Goal: Task Accomplishment & Management: Use online tool/utility

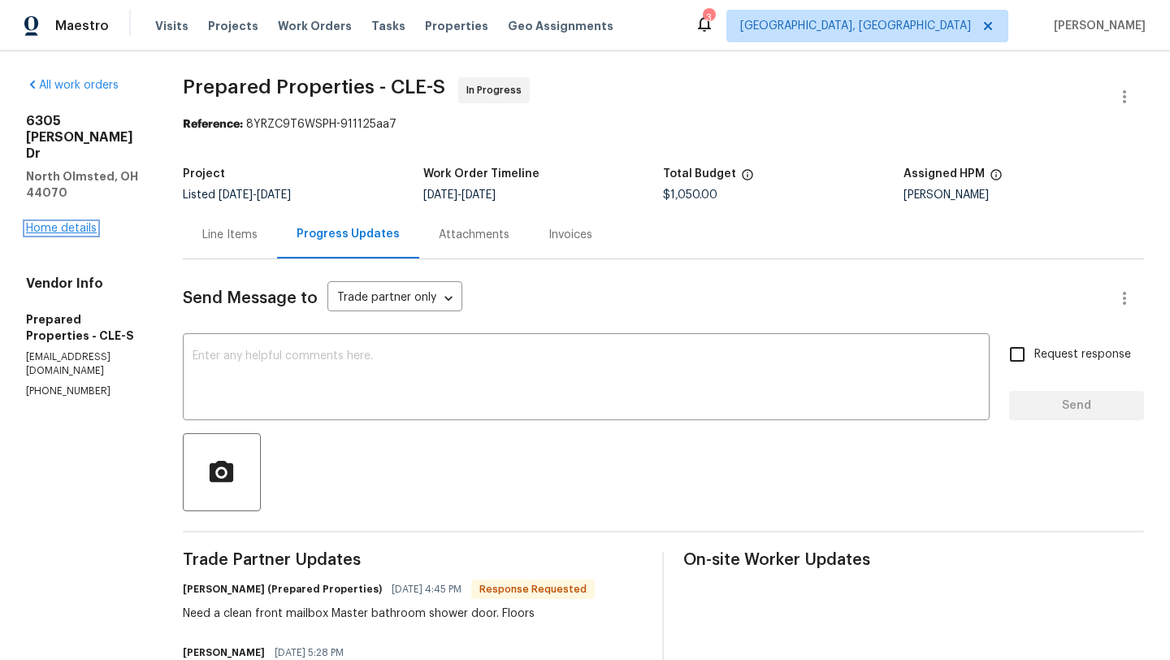
click at [49, 223] on link "Home details" at bounding box center [61, 228] width 71 height 11
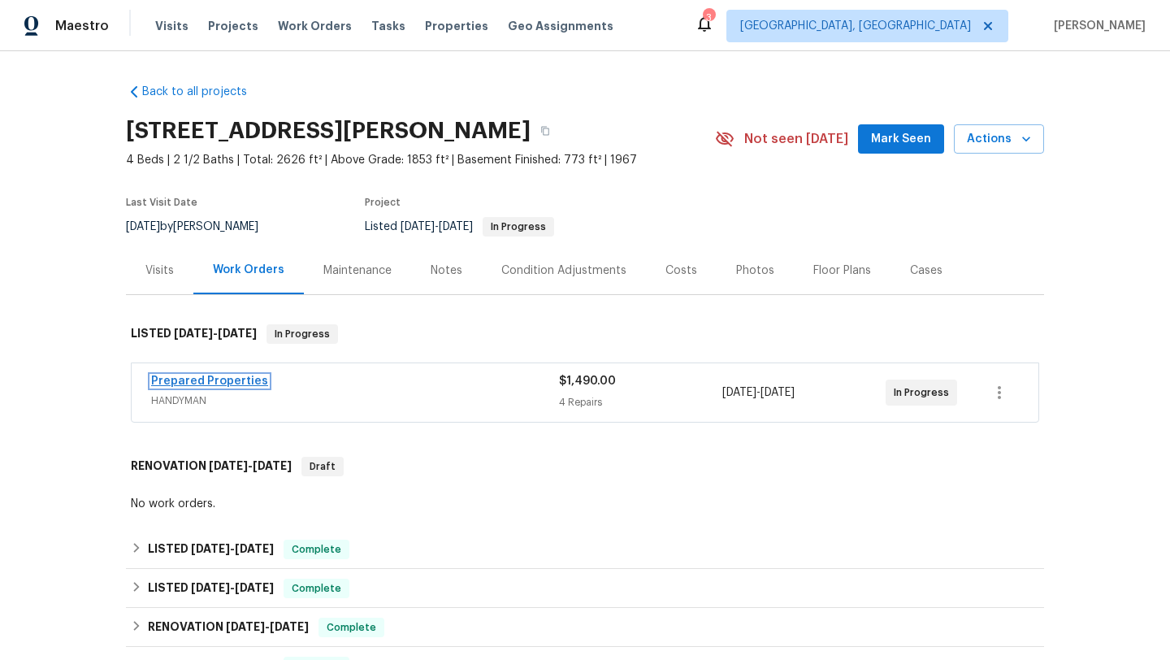
click at [227, 386] on link "Prepared Properties" at bounding box center [209, 380] width 117 height 11
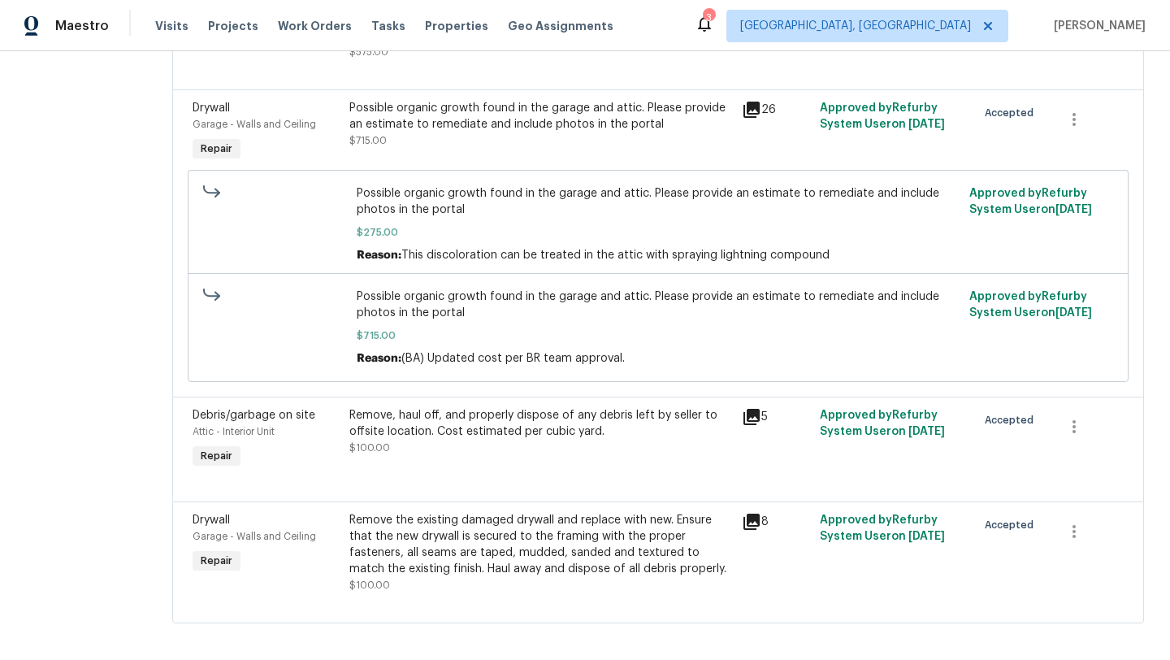
scroll to position [404, 0]
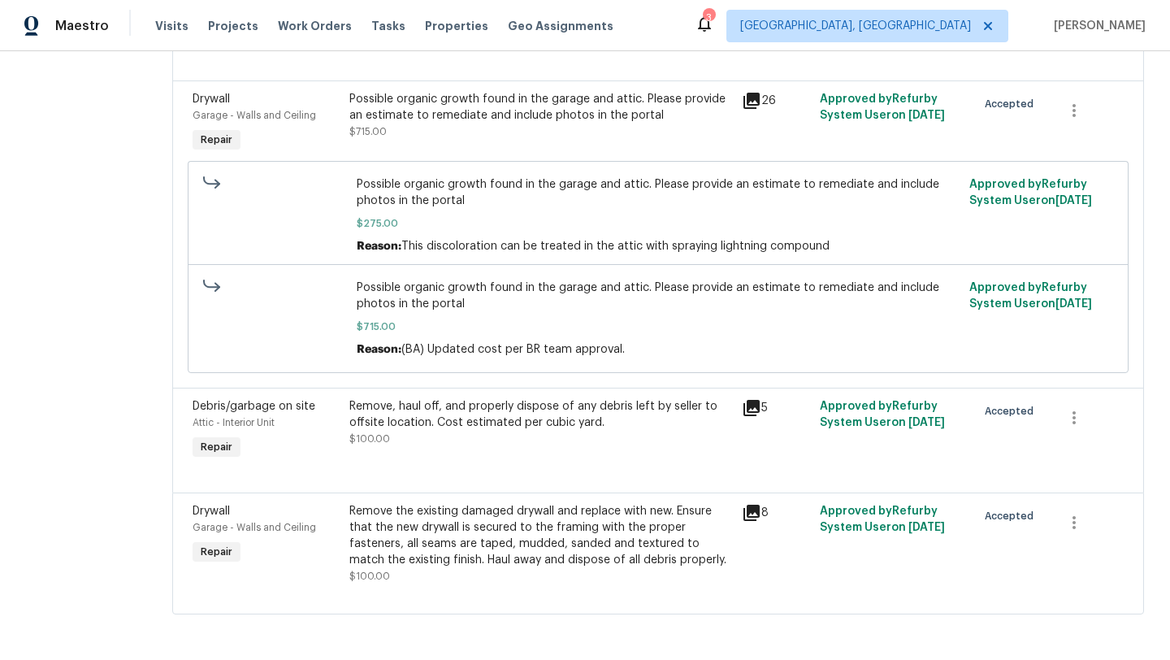
click at [489, 398] on div "Remove, haul off, and properly dispose of any debris left by seller to offsite …" at bounding box center [540, 414] width 383 height 33
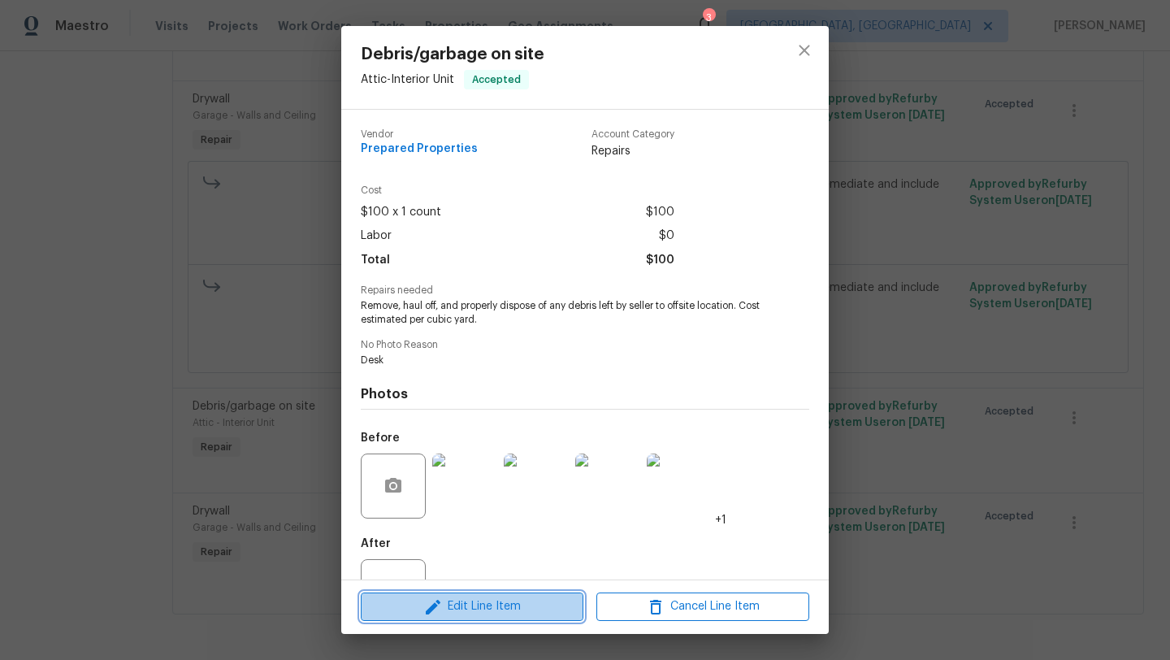
click at [400, 610] on span "Edit Line Item" at bounding box center [472, 607] width 213 height 20
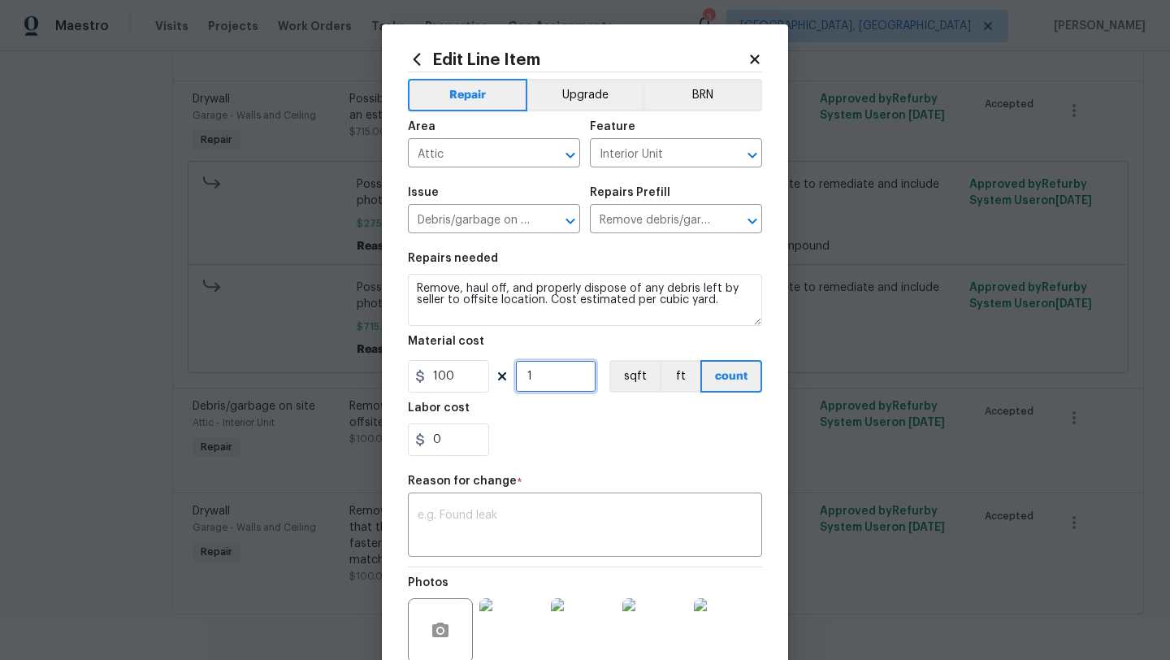
drag, startPoint x: 531, startPoint y: 377, endPoint x: 518, endPoint y: 377, distance: 13.0
click at [518, 377] on input "1" at bounding box center [555, 376] width 81 height 33
type input "2"
click at [492, 636] on img at bounding box center [511, 630] width 65 height 65
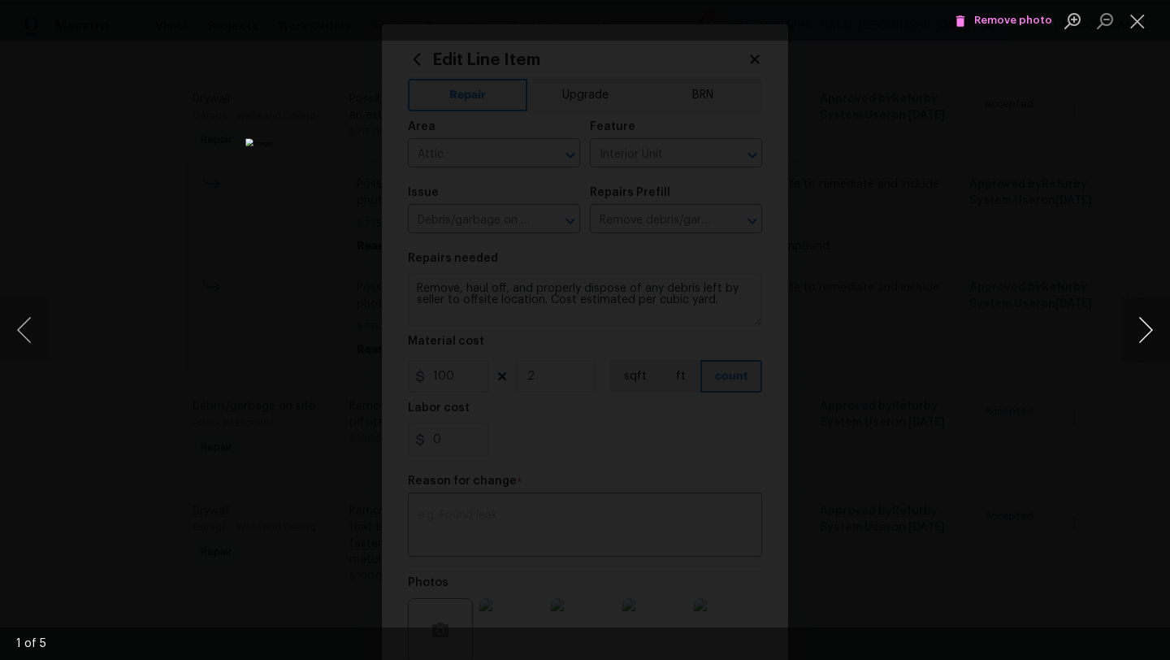
click at [1155, 325] on button "Next image" at bounding box center [1145, 329] width 49 height 65
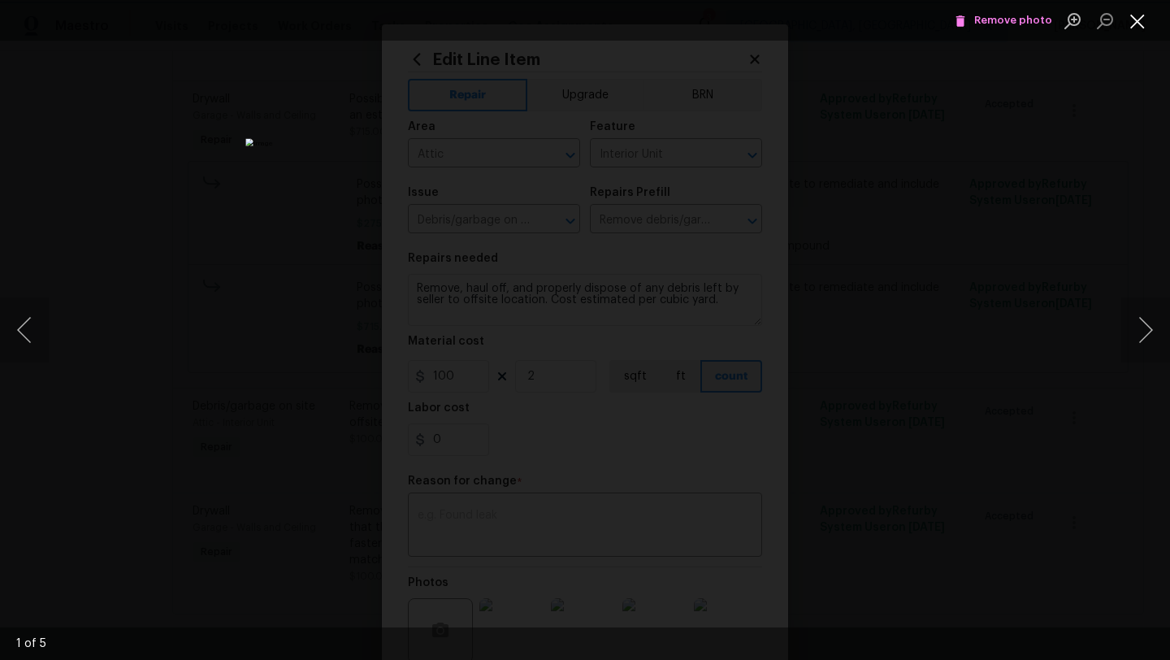
click at [1132, 29] on button "Close lightbox" at bounding box center [1137, 21] width 33 height 28
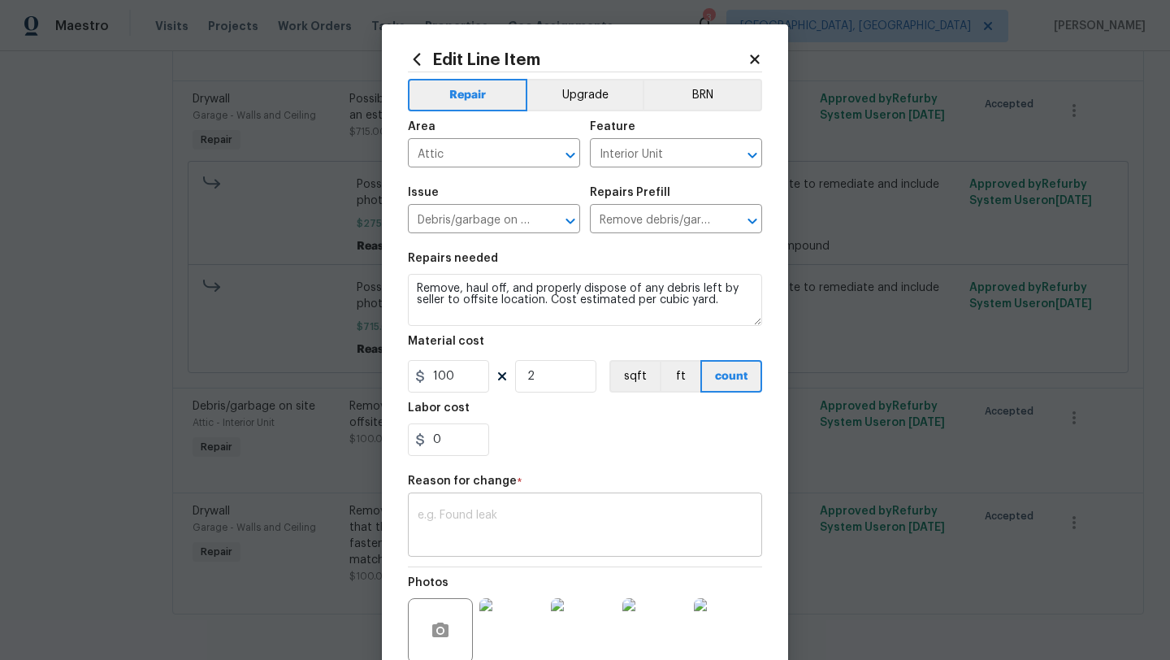
click at [556, 525] on textarea at bounding box center [585, 527] width 335 height 34
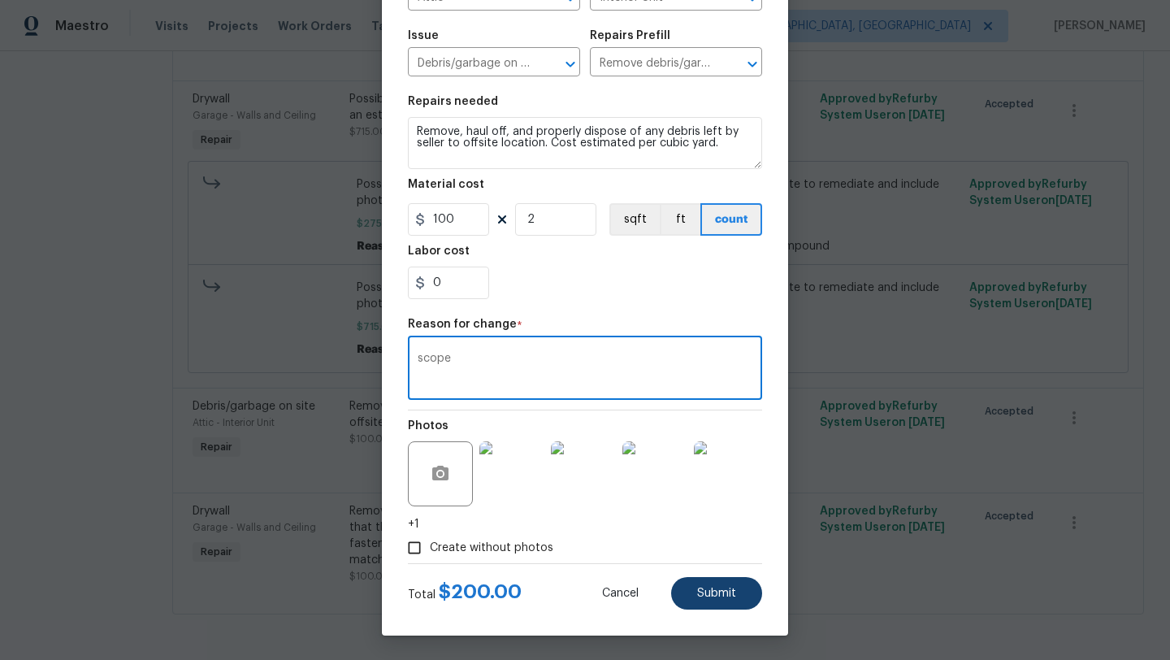
type textarea "scope"
click at [725, 602] on button "Submit" at bounding box center [716, 593] width 91 height 33
type input "1"
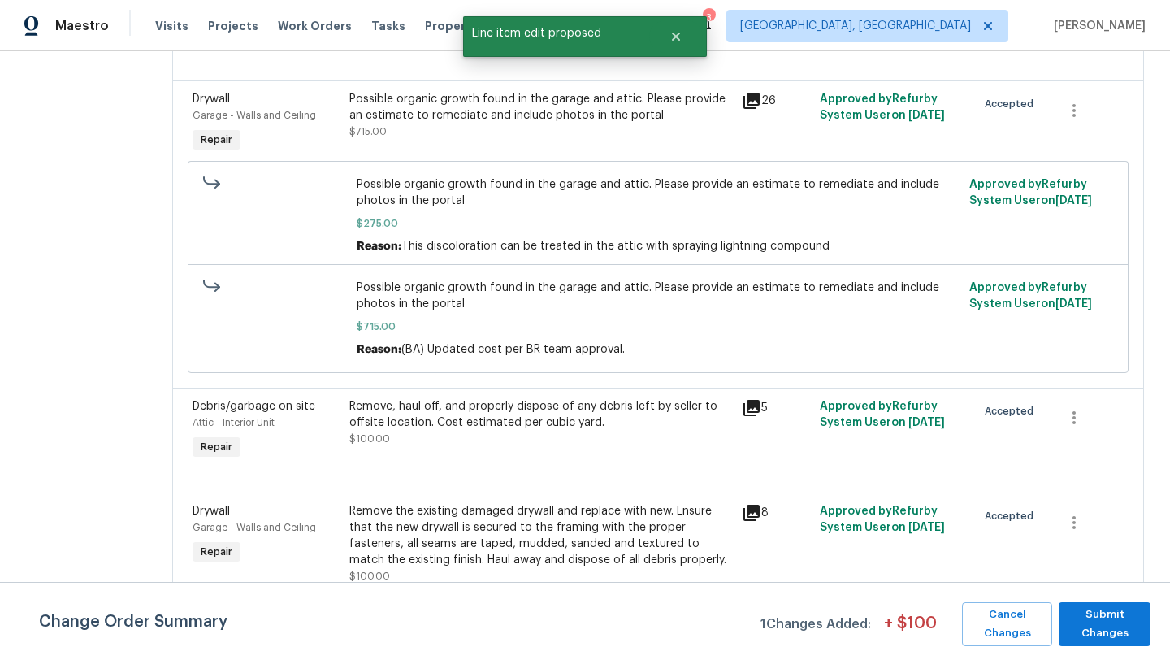
scroll to position [0, 0]
click at [1121, 625] on span "Submit Changes" at bounding box center [1105, 623] width 76 height 37
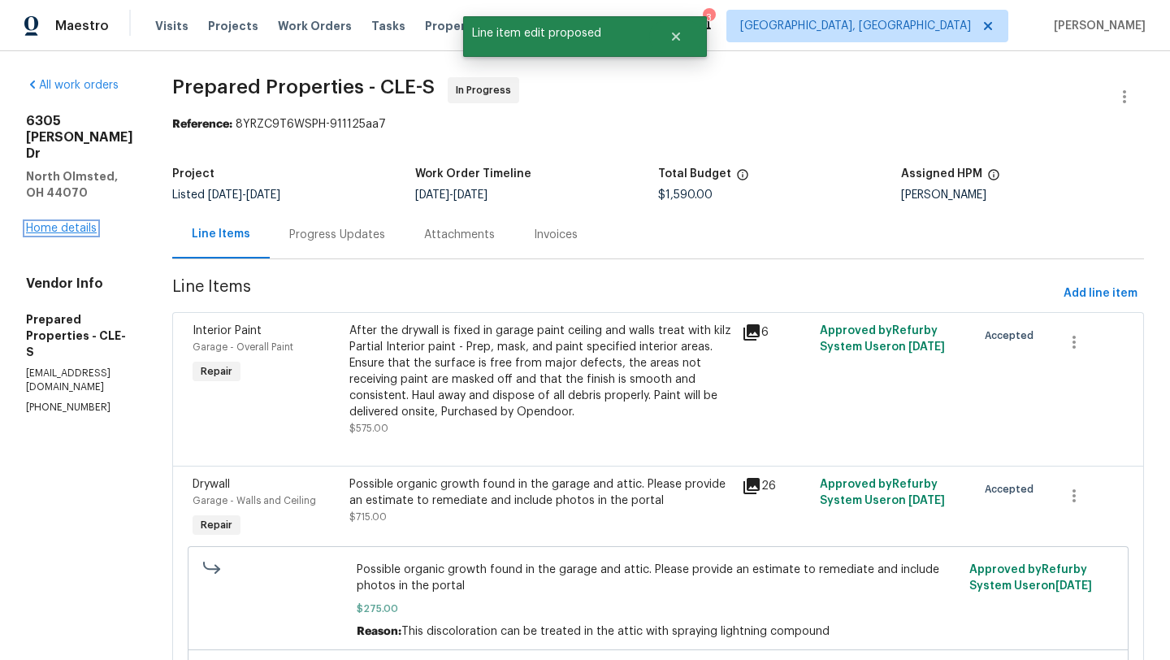
click at [57, 223] on link "Home details" at bounding box center [61, 228] width 71 height 11
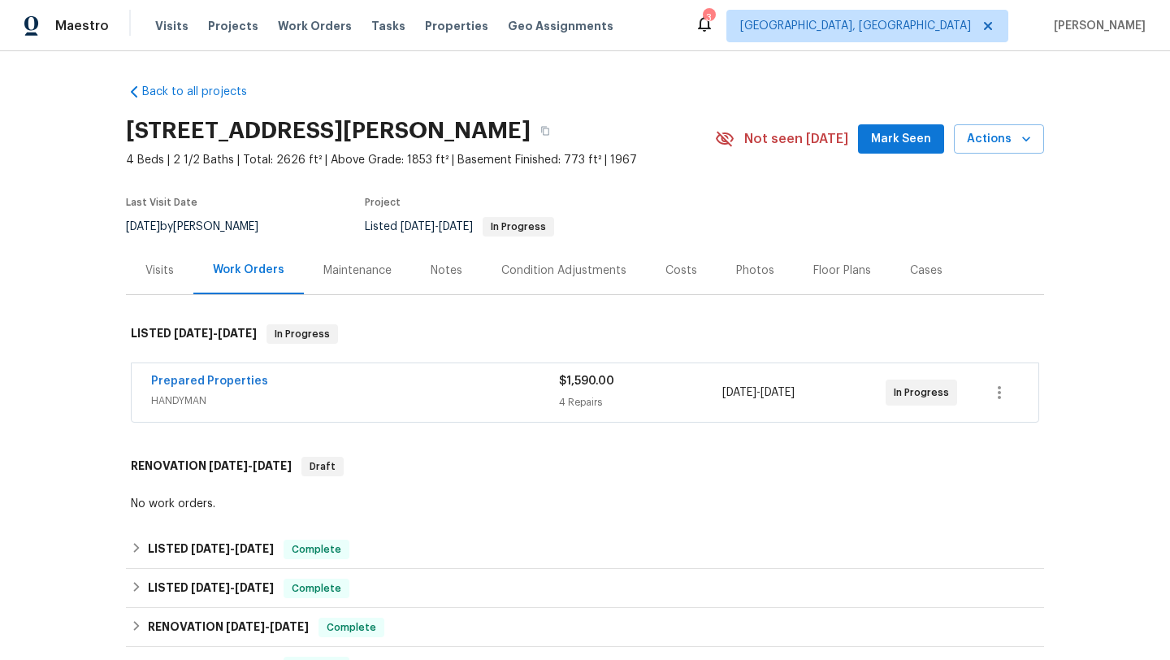
click at [887, 141] on span "Mark Seen" at bounding box center [901, 139] width 60 height 20
click at [180, 379] on link "Prepared Properties" at bounding box center [209, 380] width 117 height 11
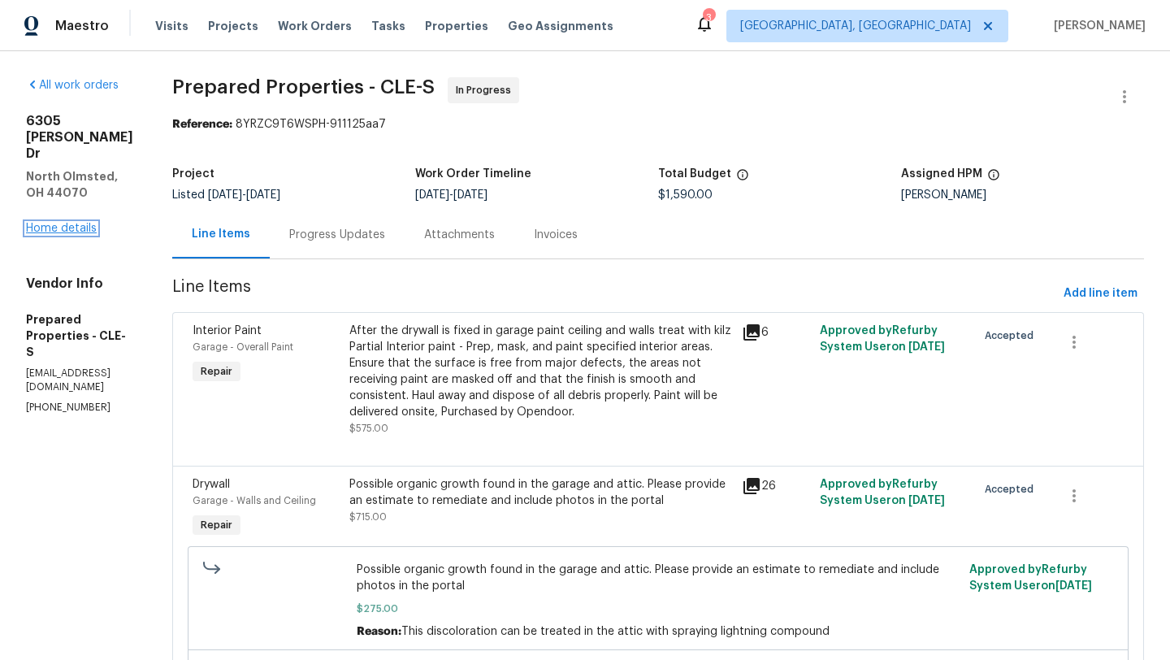
click at [79, 223] on link "Home details" at bounding box center [61, 228] width 71 height 11
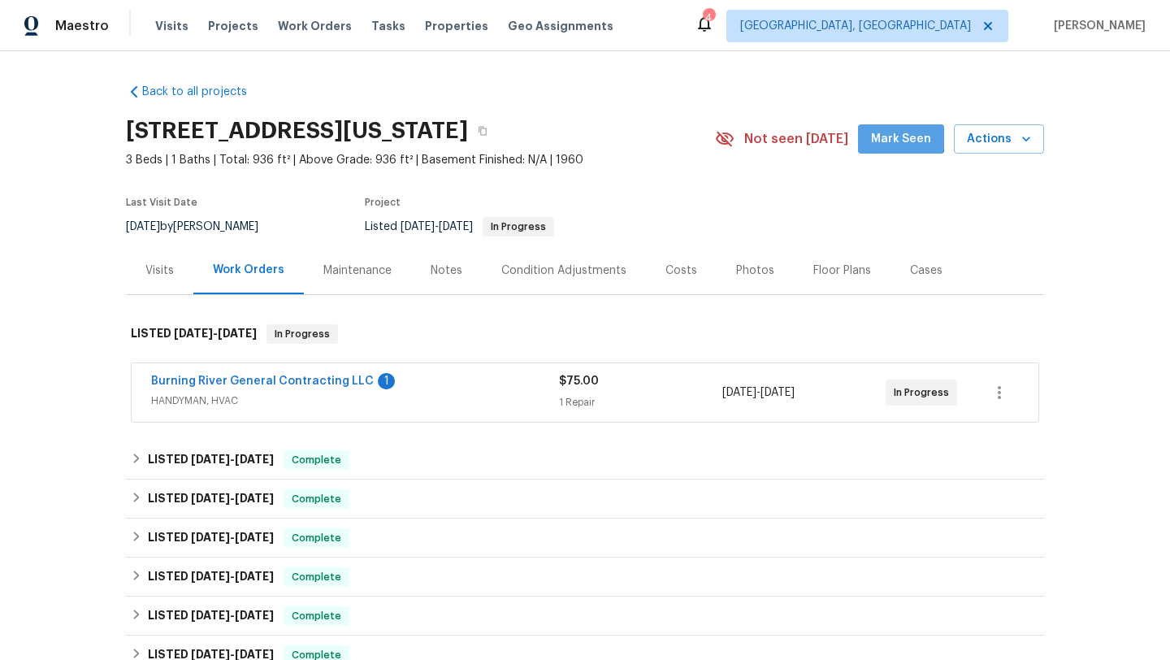
click at [888, 131] on span "Mark Seen" at bounding box center [901, 139] width 60 height 20
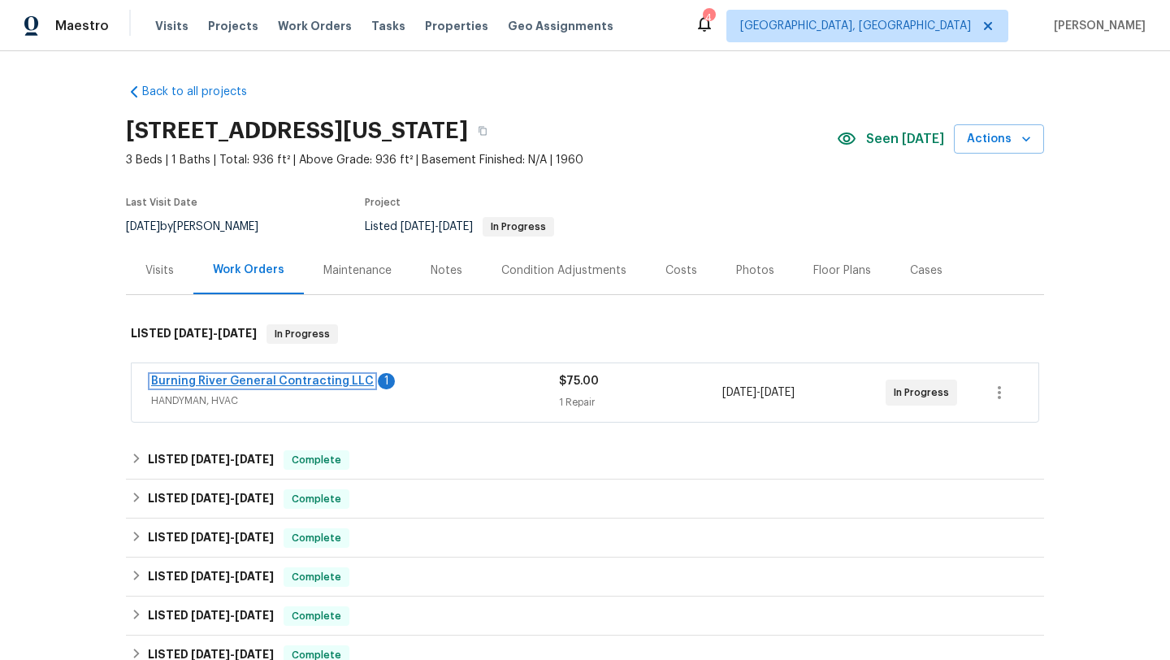
click at [272, 381] on link "Burning River General Contracting LLC" at bounding box center [262, 380] width 223 height 11
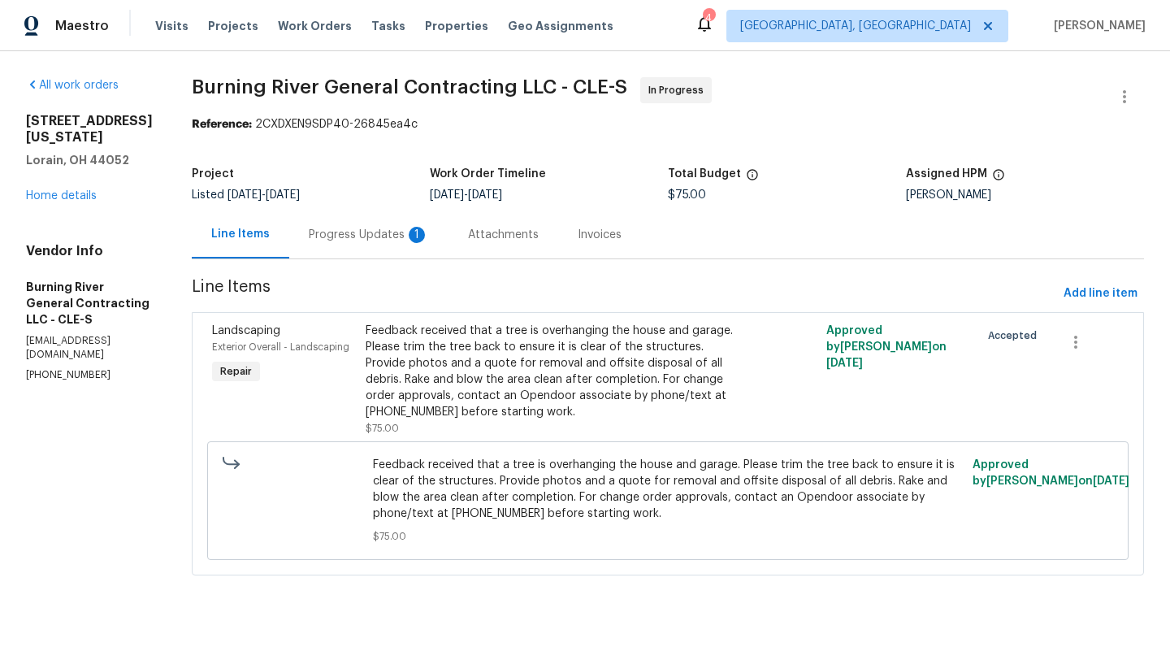
click at [318, 238] on div "Progress Updates 1" at bounding box center [369, 235] width 120 height 16
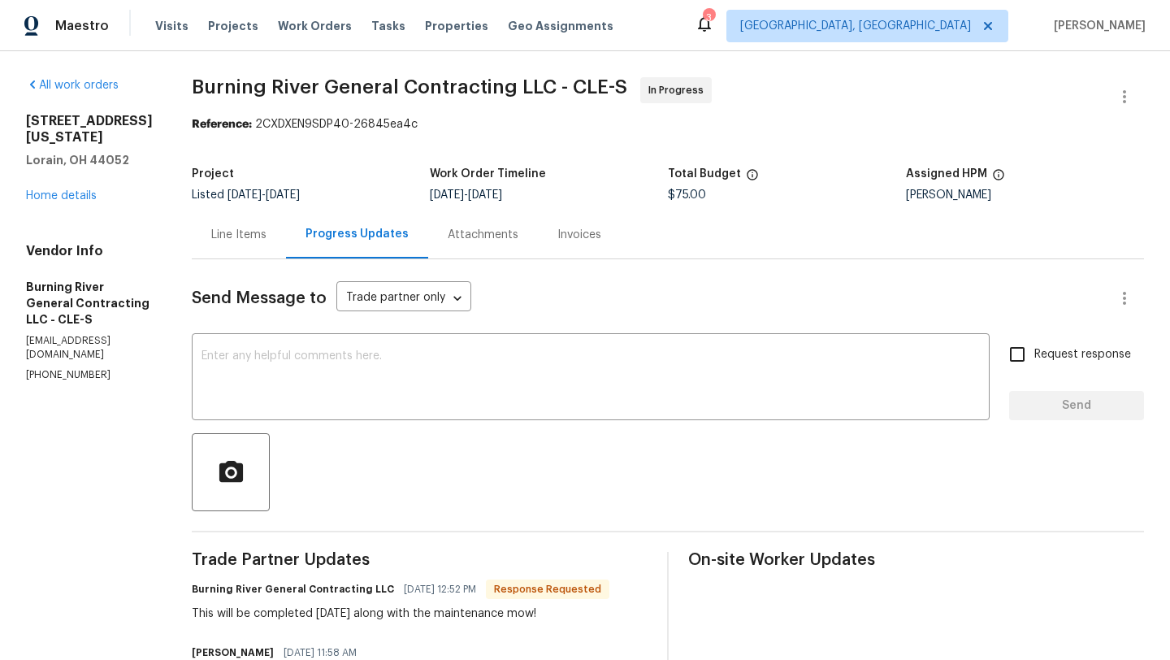
click at [226, 234] on div "Line Items" at bounding box center [238, 235] width 55 height 16
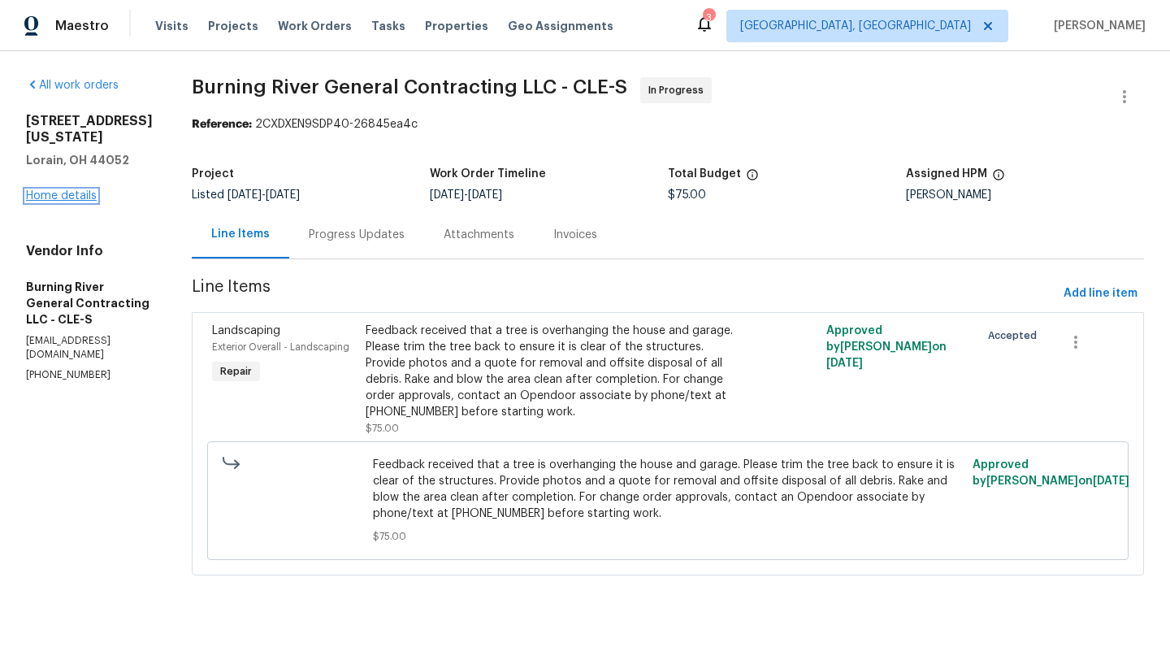
click at [85, 190] on link "Home details" at bounding box center [61, 195] width 71 height 11
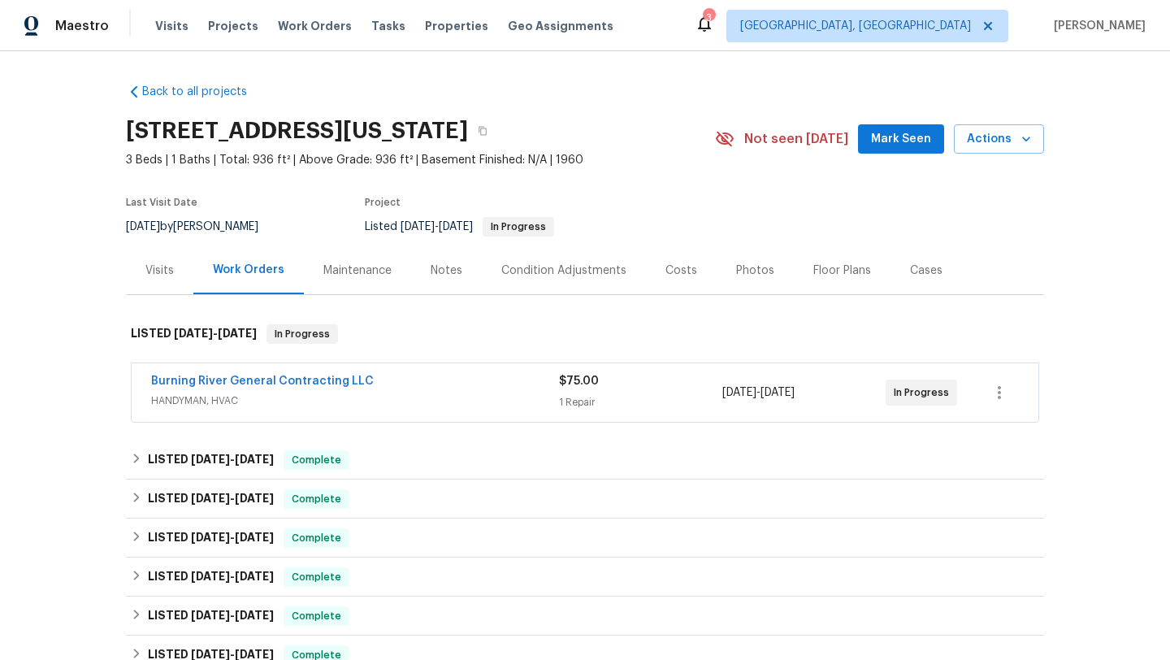
click at [444, 270] on div "Notes" at bounding box center [447, 270] width 32 height 16
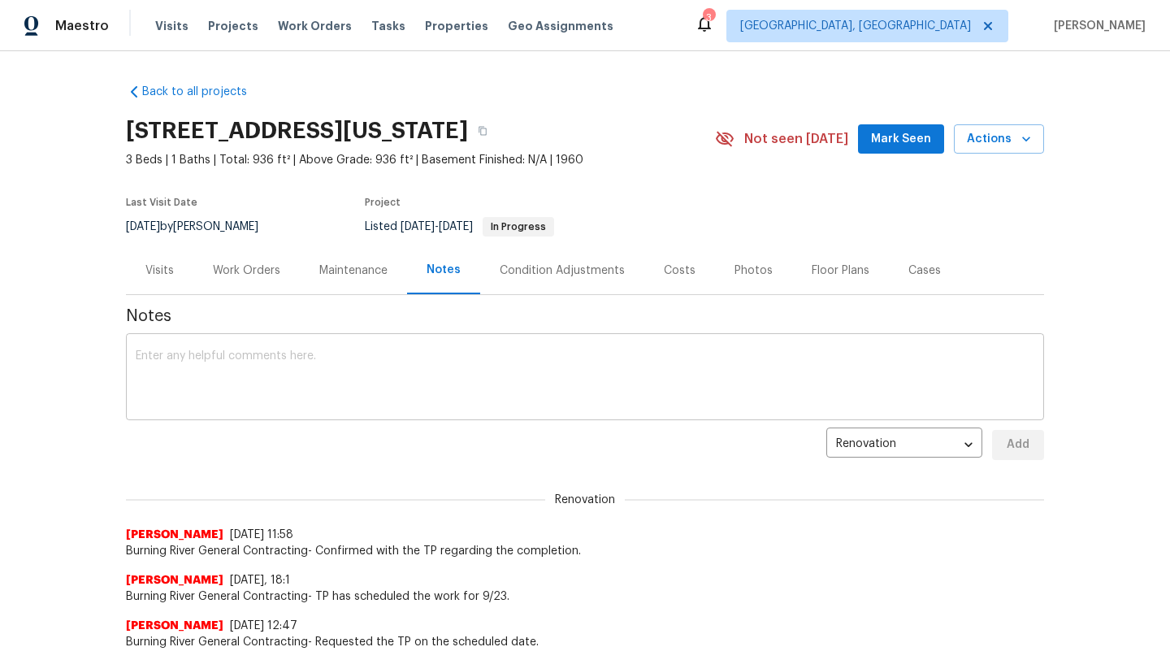
click at [316, 389] on textarea at bounding box center [585, 378] width 899 height 57
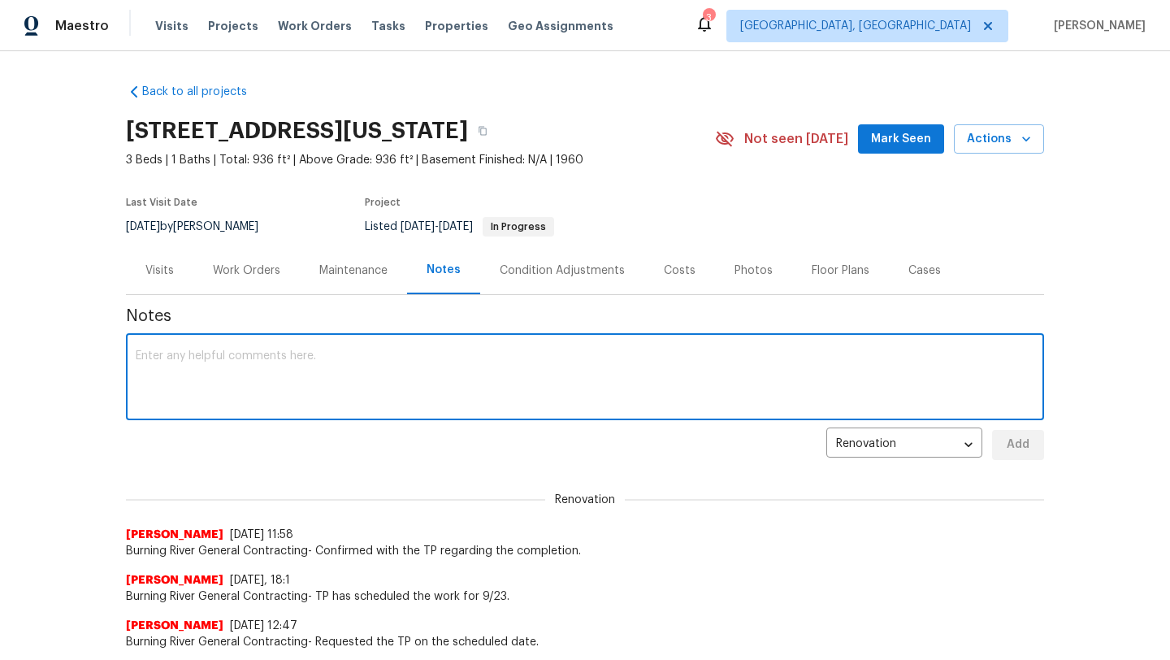
click at [311, 373] on textarea at bounding box center [585, 378] width 899 height 57
type textarea "landscape done wednesday on maintenance"
click at [1022, 440] on span "Add" at bounding box center [1018, 445] width 26 height 20
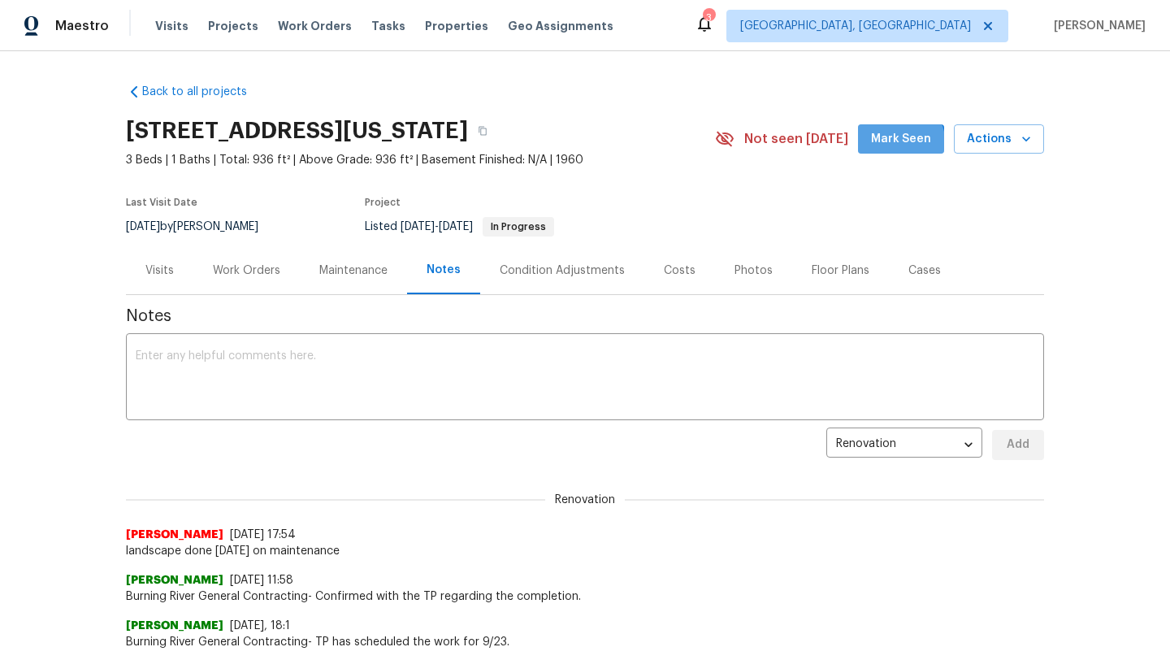
click at [892, 146] on span "Mark Seen" at bounding box center [901, 139] width 60 height 20
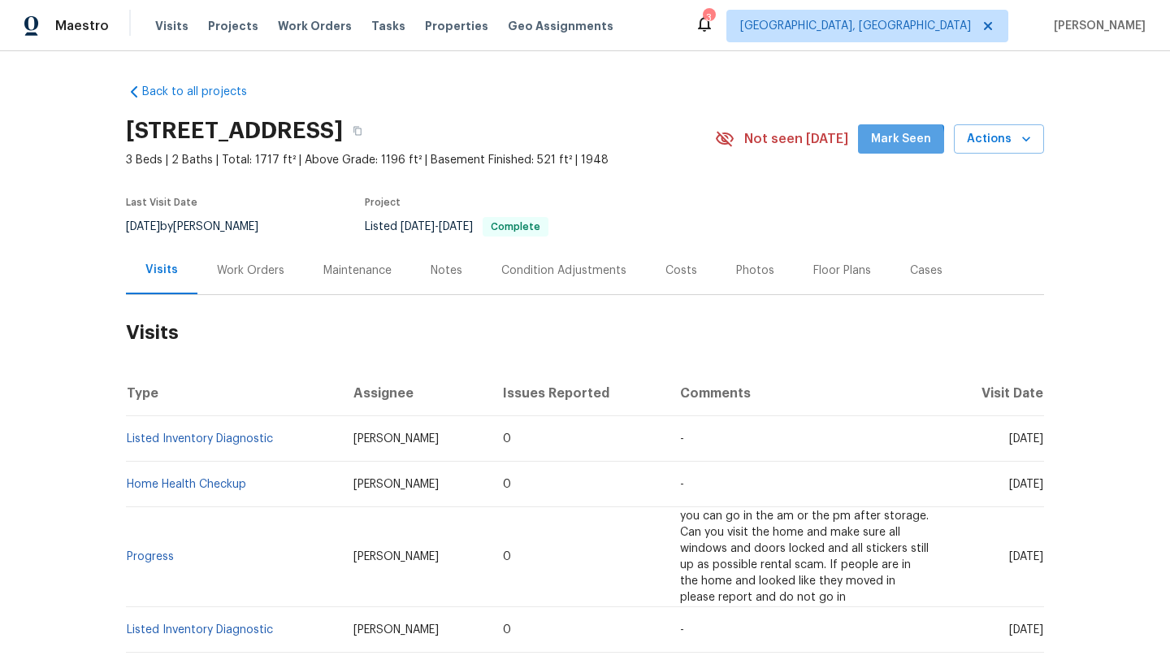
click at [886, 143] on span "Mark Seen" at bounding box center [901, 139] width 60 height 20
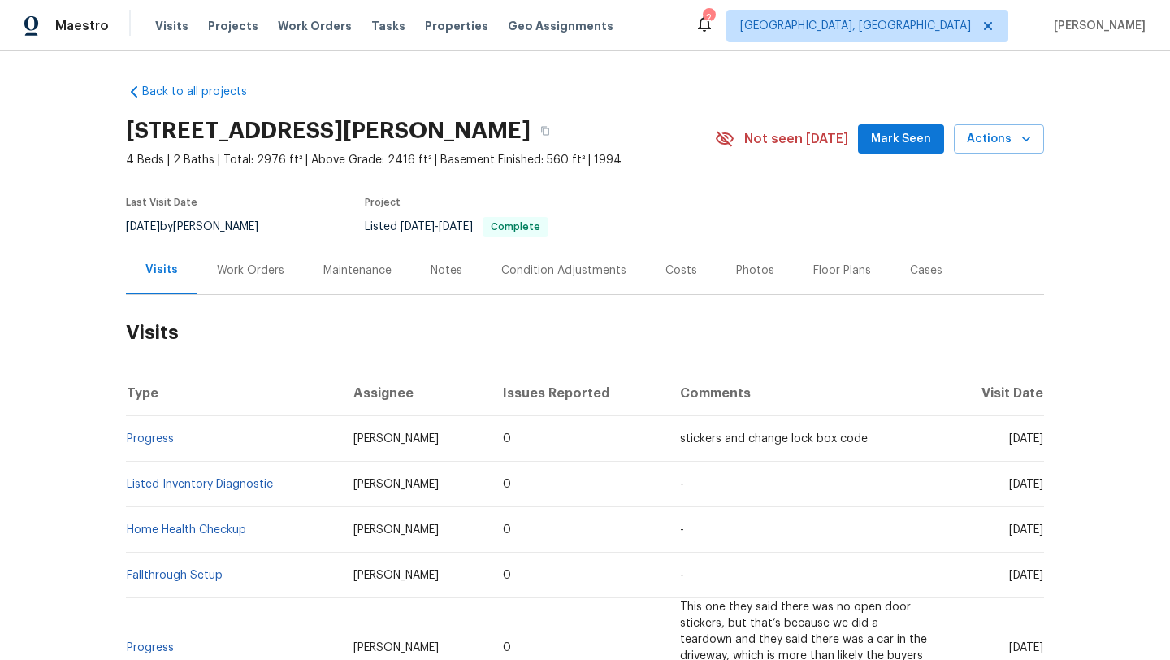
click at [259, 275] on div "Work Orders" at bounding box center [250, 270] width 67 height 16
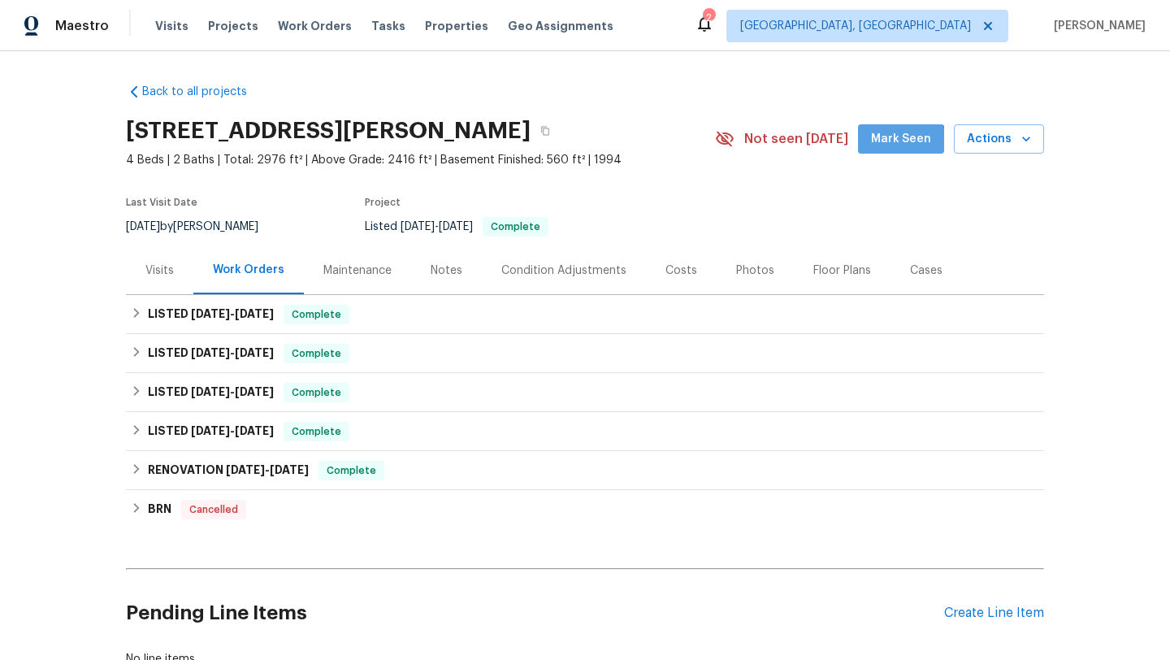
click at [896, 153] on button "Mark Seen" at bounding box center [901, 139] width 86 height 30
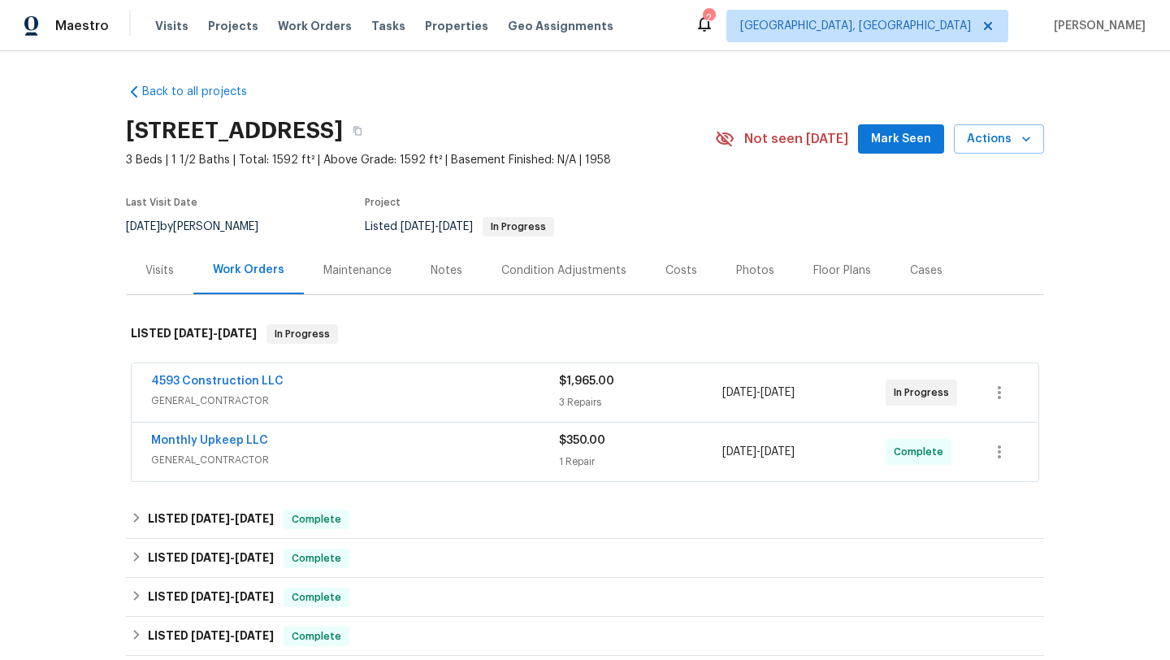
click at [819, 267] on div "Floor Plans" at bounding box center [842, 270] width 58 height 16
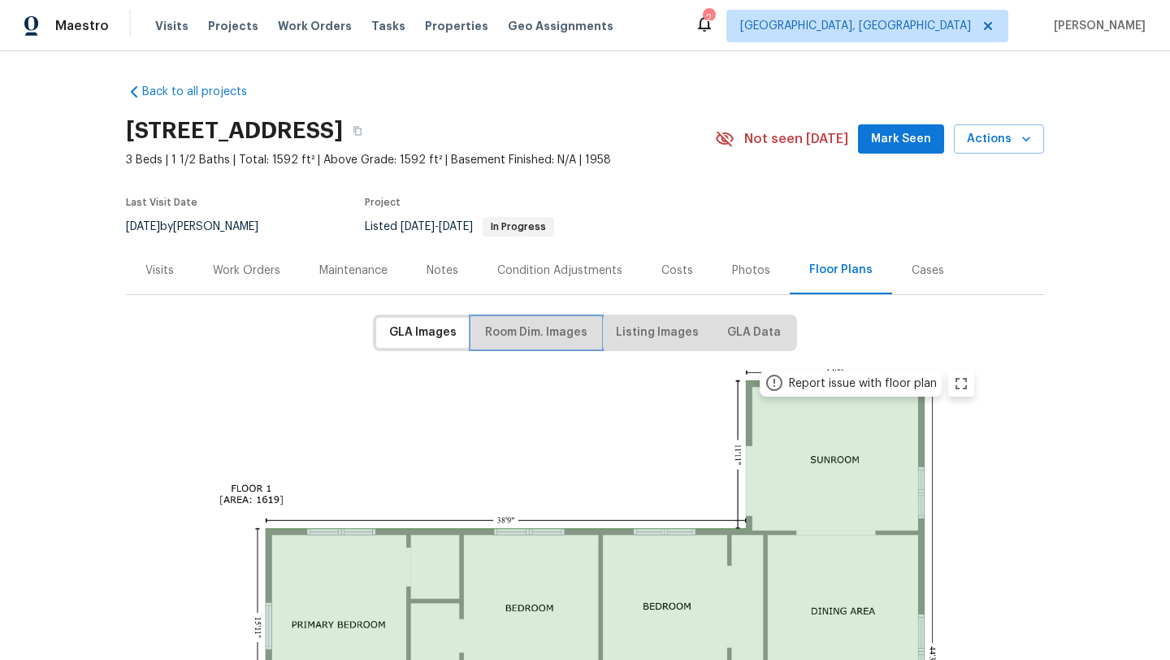
click at [498, 339] on span "Room Dim. Images" at bounding box center [536, 333] width 102 height 20
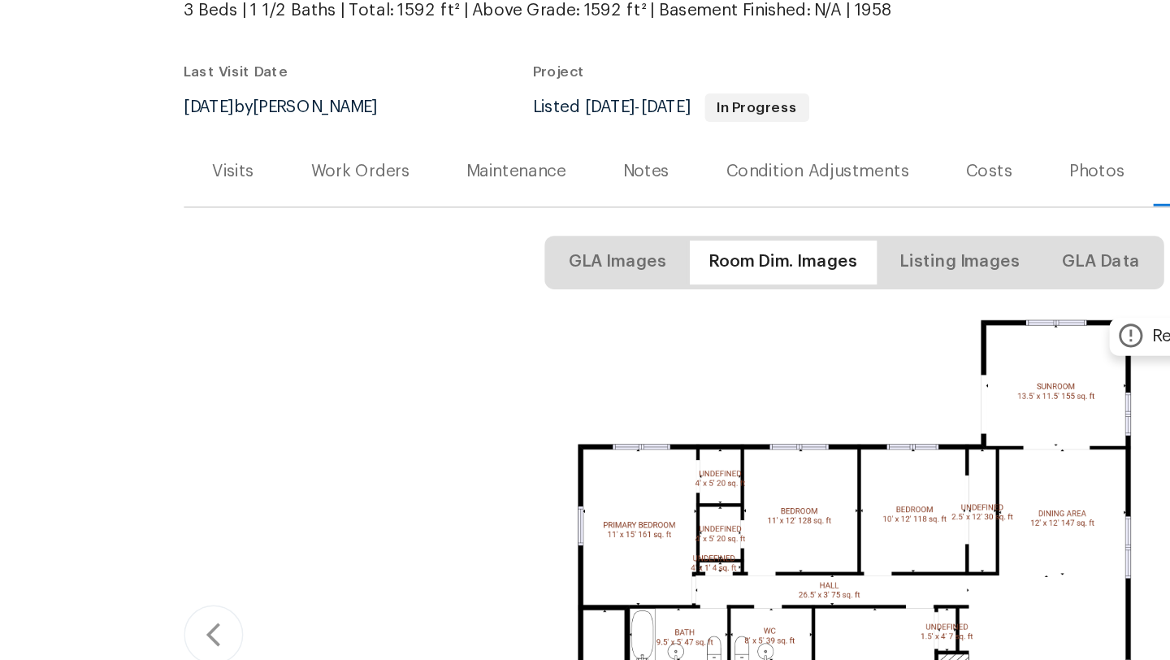
click at [226, 266] on div "Work Orders" at bounding box center [246, 270] width 67 height 16
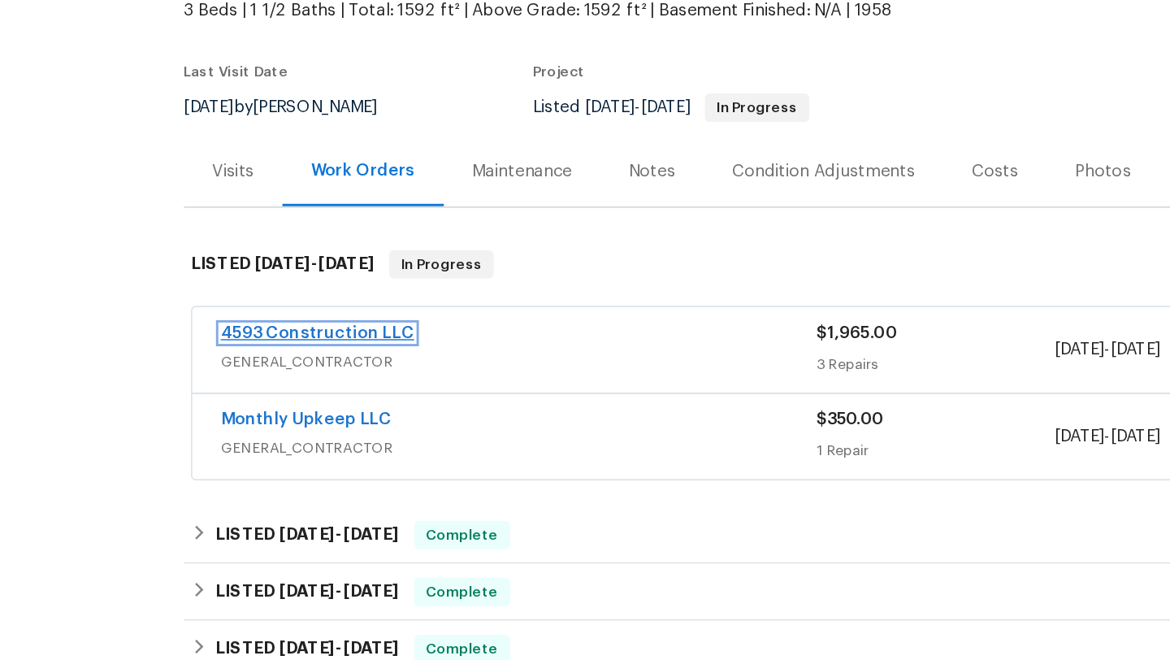
click at [186, 380] on link "4593 Construction LLC" at bounding box center [217, 380] width 132 height 11
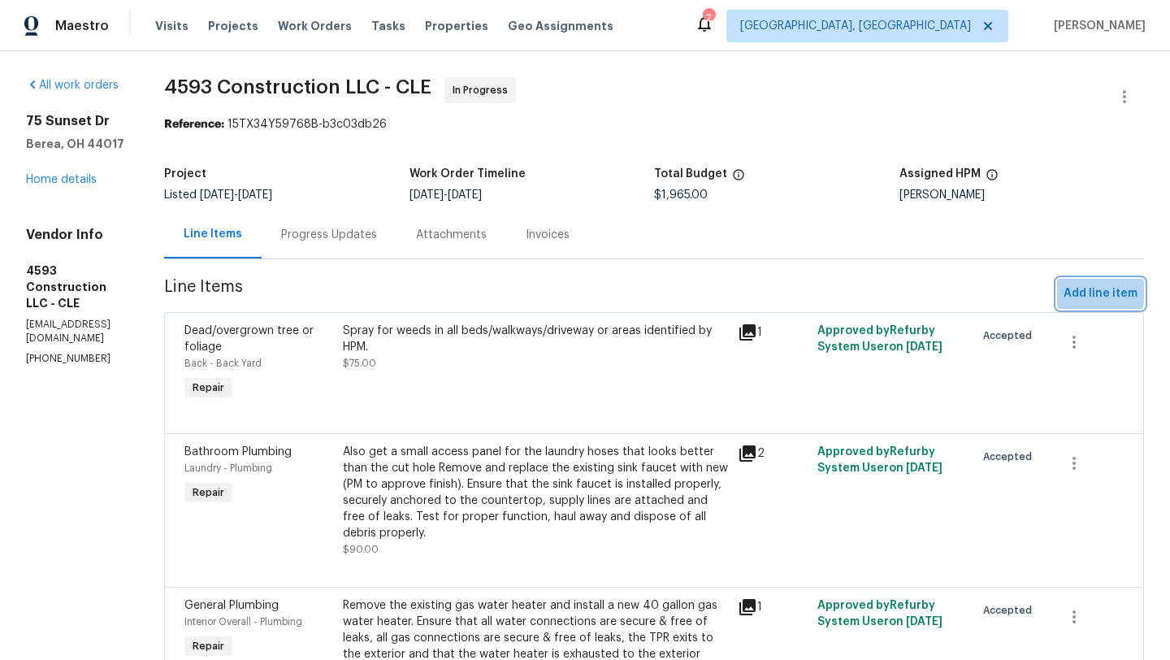
click at [1087, 293] on span "Add line item" at bounding box center [1101, 294] width 74 height 20
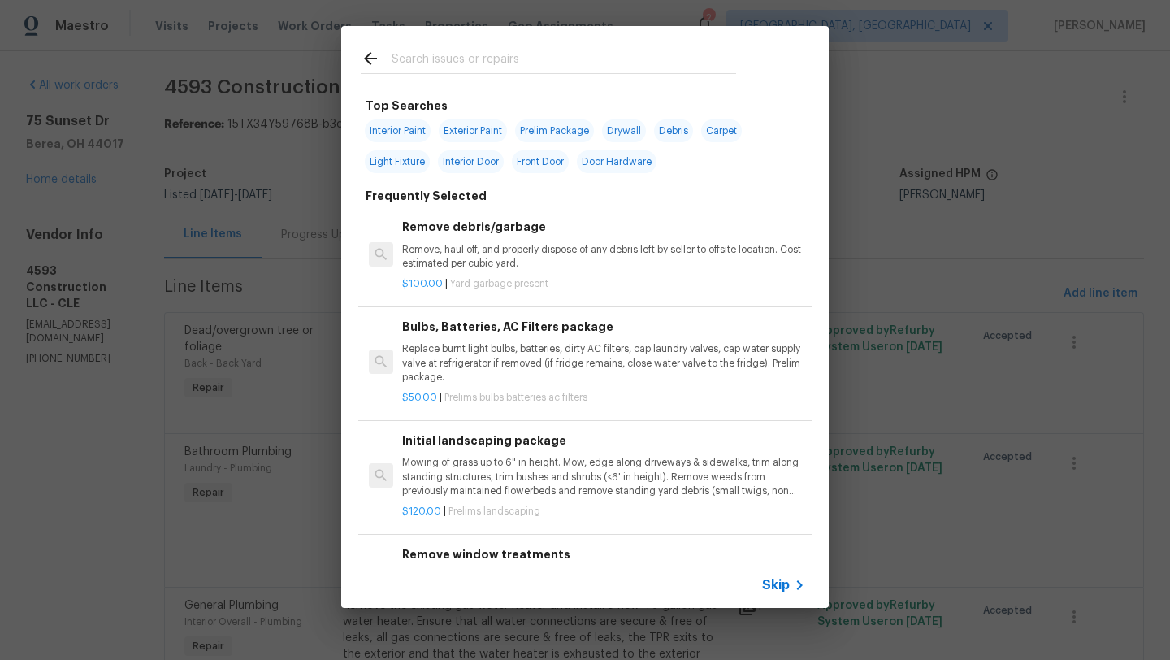
click at [404, 129] on span "Interior Paint" at bounding box center [398, 130] width 66 height 23
type input "Interior Paint"
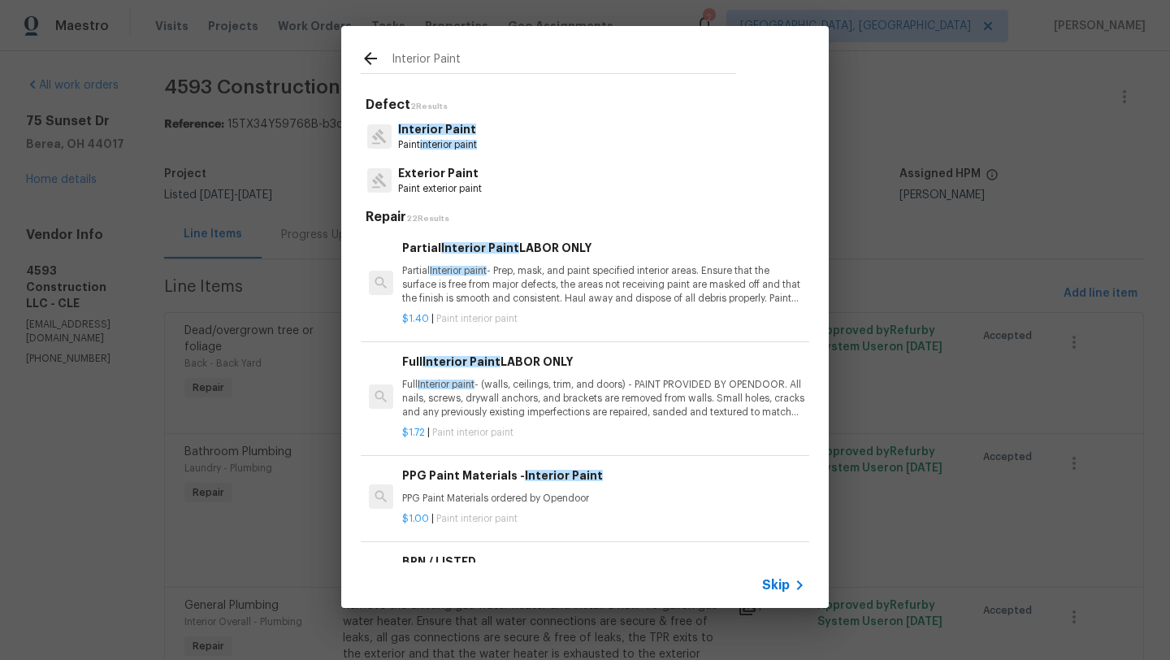
click at [513, 301] on p "Partial Interior paint - Prep, mask, and paint specified interior areas. Ensure…" at bounding box center [603, 284] width 403 height 41
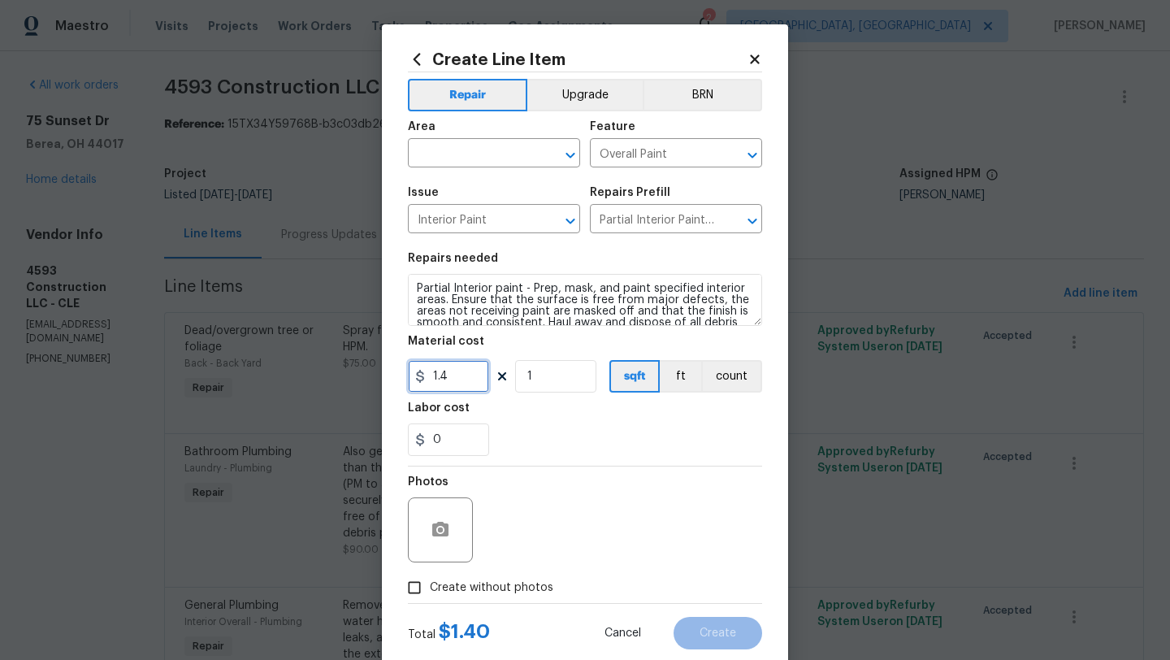
click at [450, 373] on input "1.4" at bounding box center [448, 376] width 81 height 33
type input "1"
click at [492, 140] on div "Area" at bounding box center [494, 131] width 172 height 21
click at [489, 159] on input "text" at bounding box center [471, 154] width 127 height 25
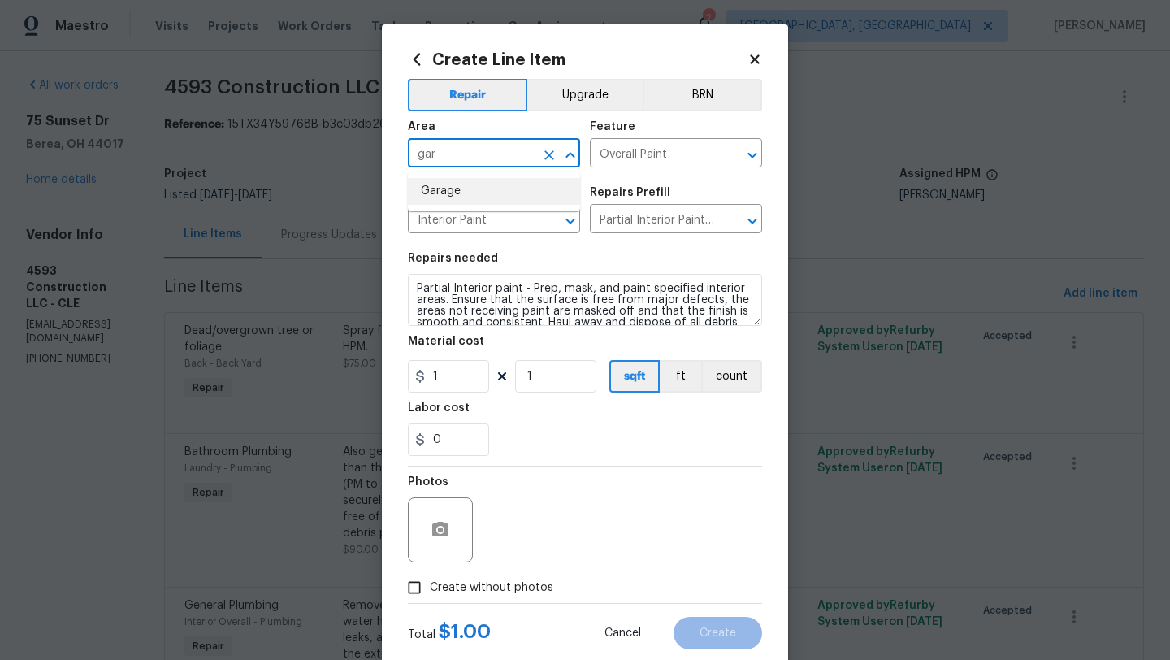
click at [496, 200] on li "Garage" at bounding box center [494, 191] width 172 height 27
type input "Garage"
click at [554, 376] on input "1" at bounding box center [555, 376] width 81 height 33
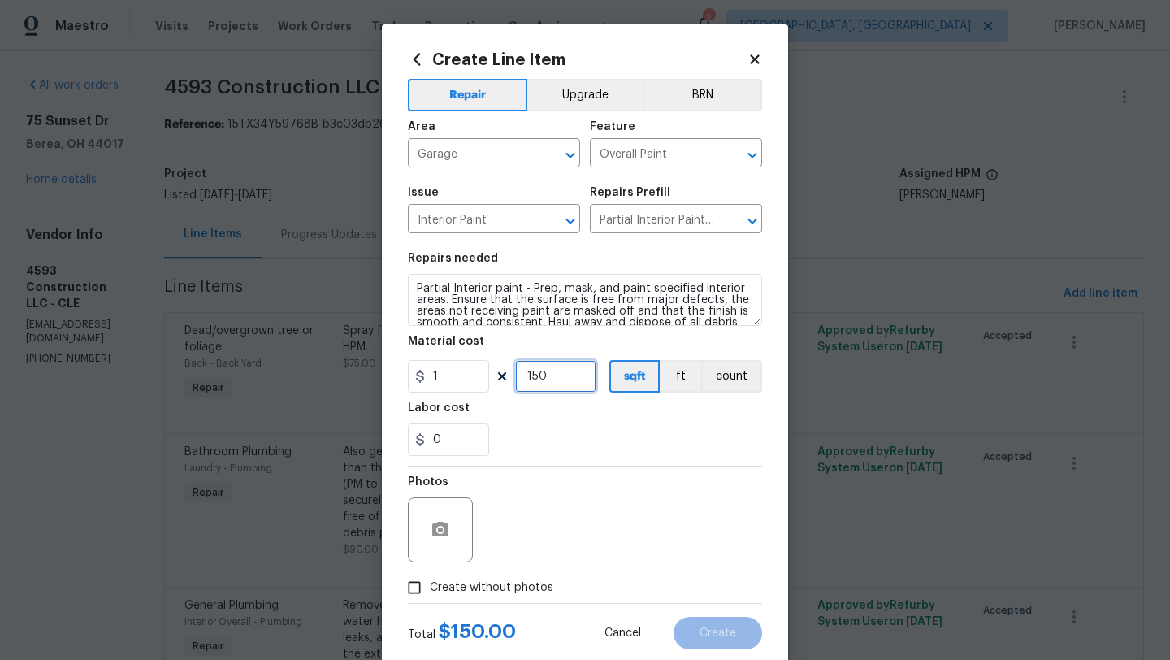
type input "150"
click at [410, 588] on input "Create without photos" at bounding box center [414, 587] width 31 height 31
checkbox input "true"
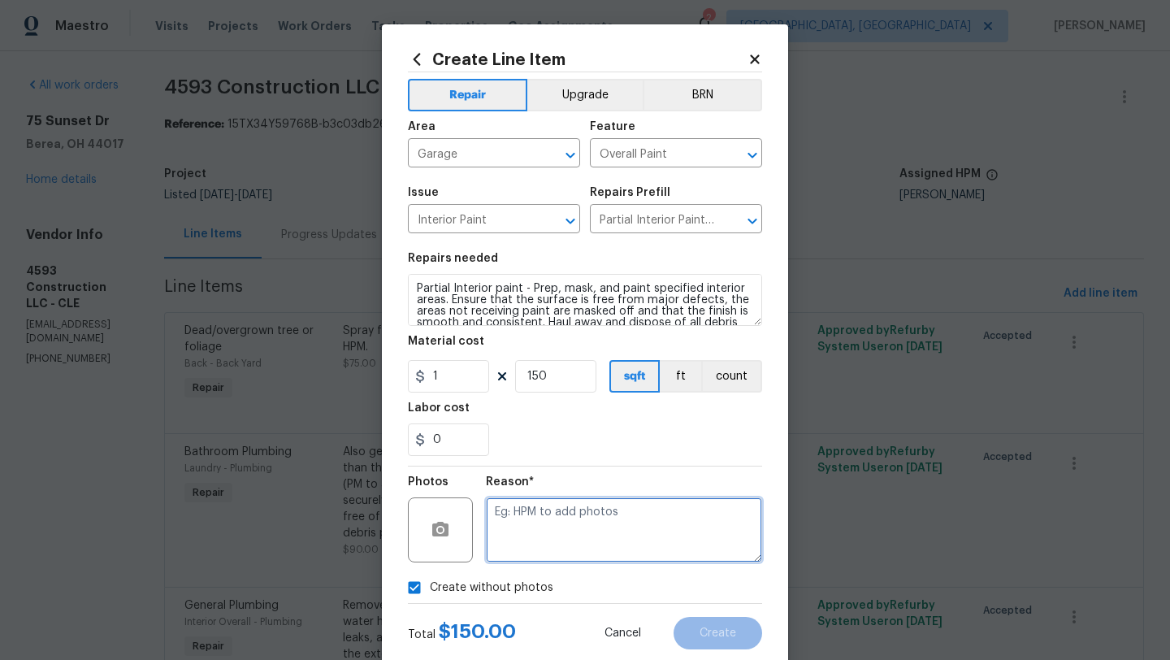
click at [555, 534] on textarea at bounding box center [624, 529] width 276 height 65
type textarea "desk"
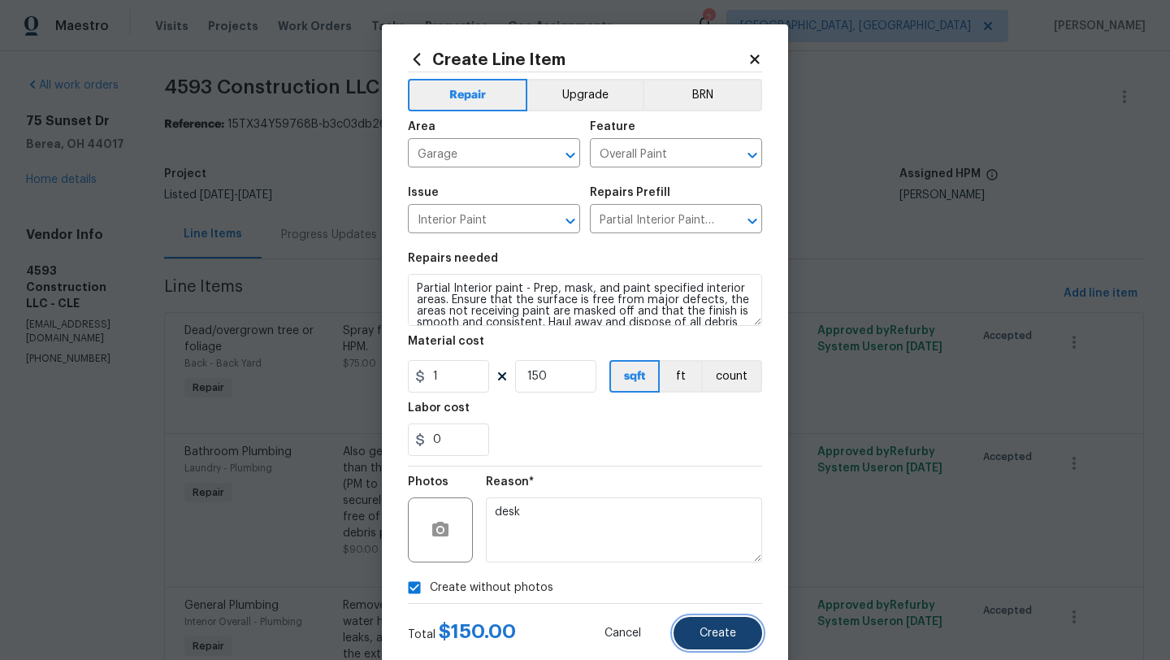
click at [743, 631] on button "Create" at bounding box center [718, 633] width 89 height 33
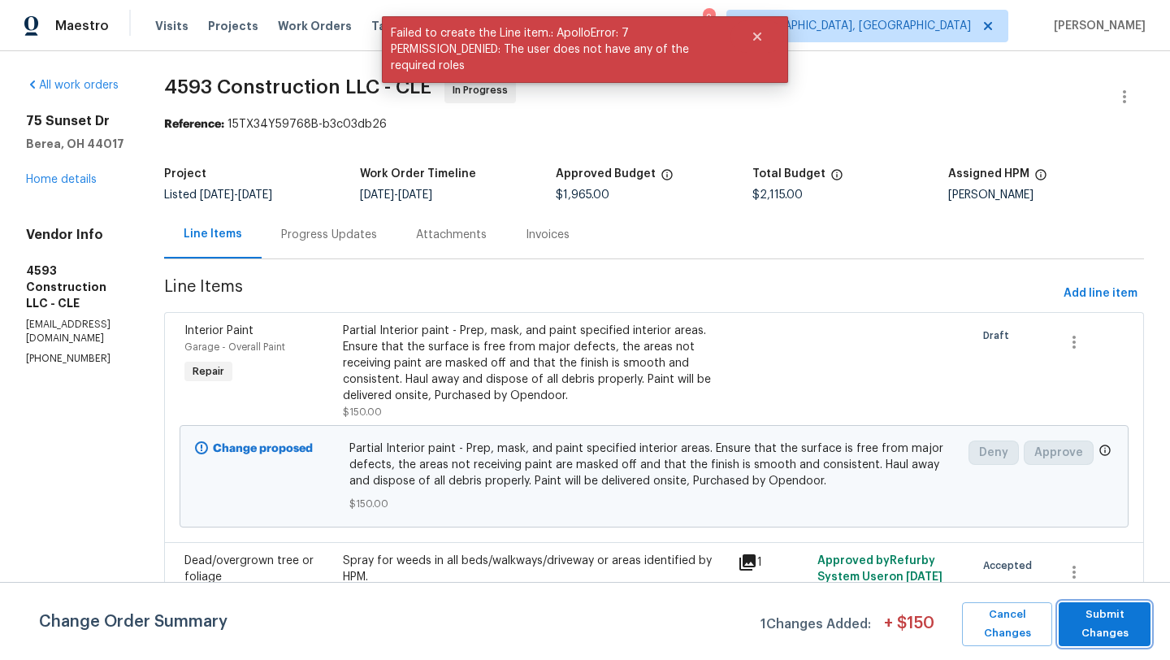
click at [1069, 619] on span "Submit Changes" at bounding box center [1105, 623] width 76 height 37
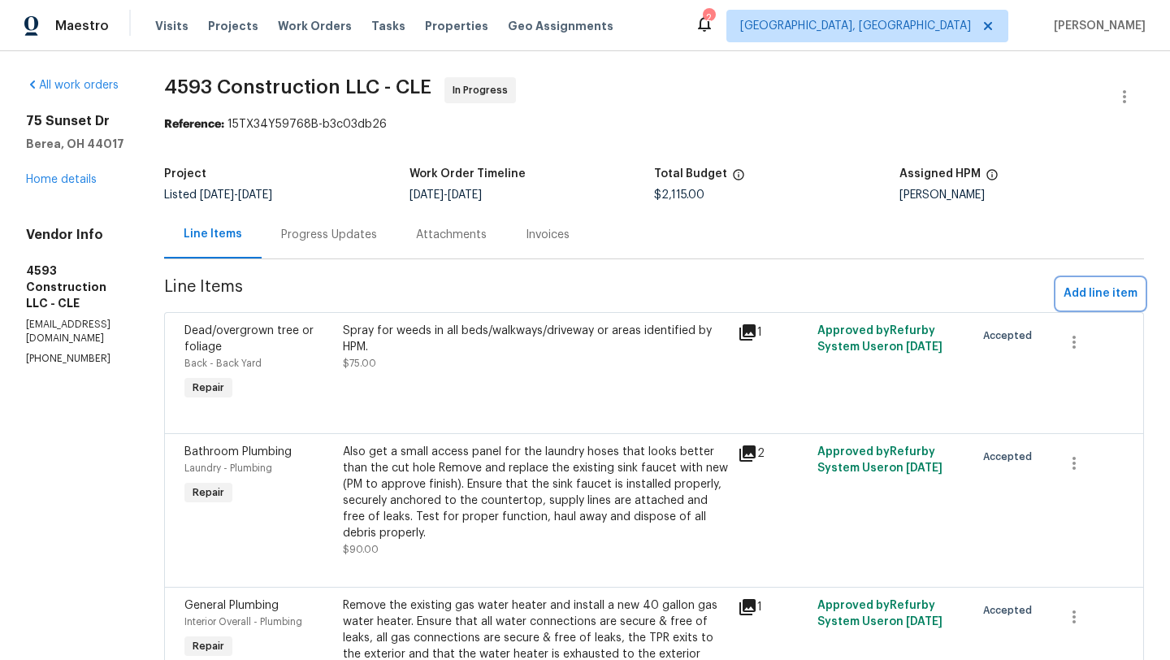
click at [1102, 300] on span "Add line item" at bounding box center [1101, 294] width 74 height 20
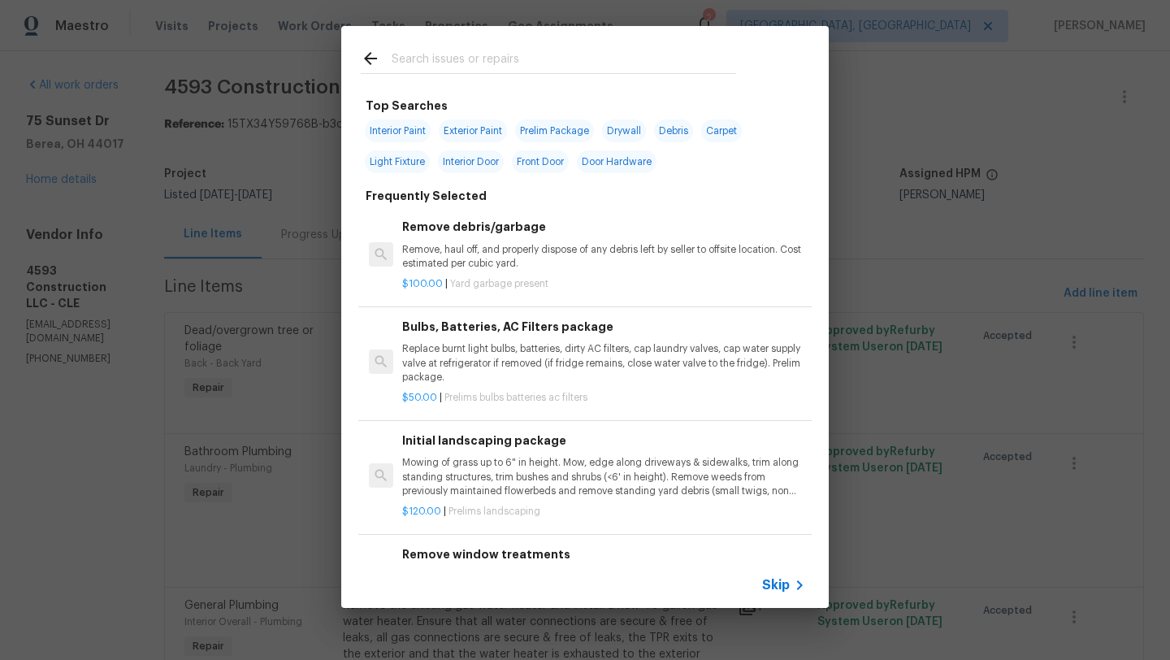
click at [413, 128] on span "Interior Paint" at bounding box center [398, 130] width 66 height 23
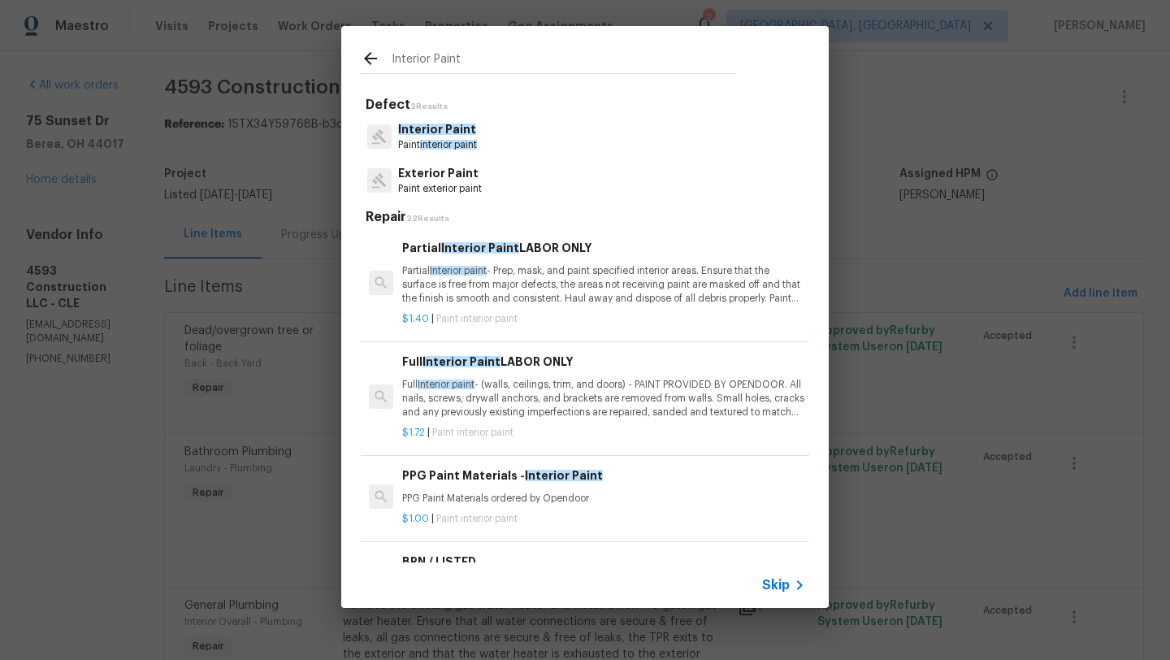
click at [469, 52] on input "Interior Paint" at bounding box center [564, 61] width 345 height 24
drag, startPoint x: 473, startPoint y: 57, endPoint x: 371, endPoint y: 75, distance: 103.1
click at [371, 75] on div "Interior Paint" at bounding box center [548, 58] width 414 height 64
drag, startPoint x: 471, startPoint y: 63, endPoint x: 371, endPoint y: 55, distance: 99.4
click at [371, 55] on div "Interior Paint" at bounding box center [548, 61] width 375 height 24
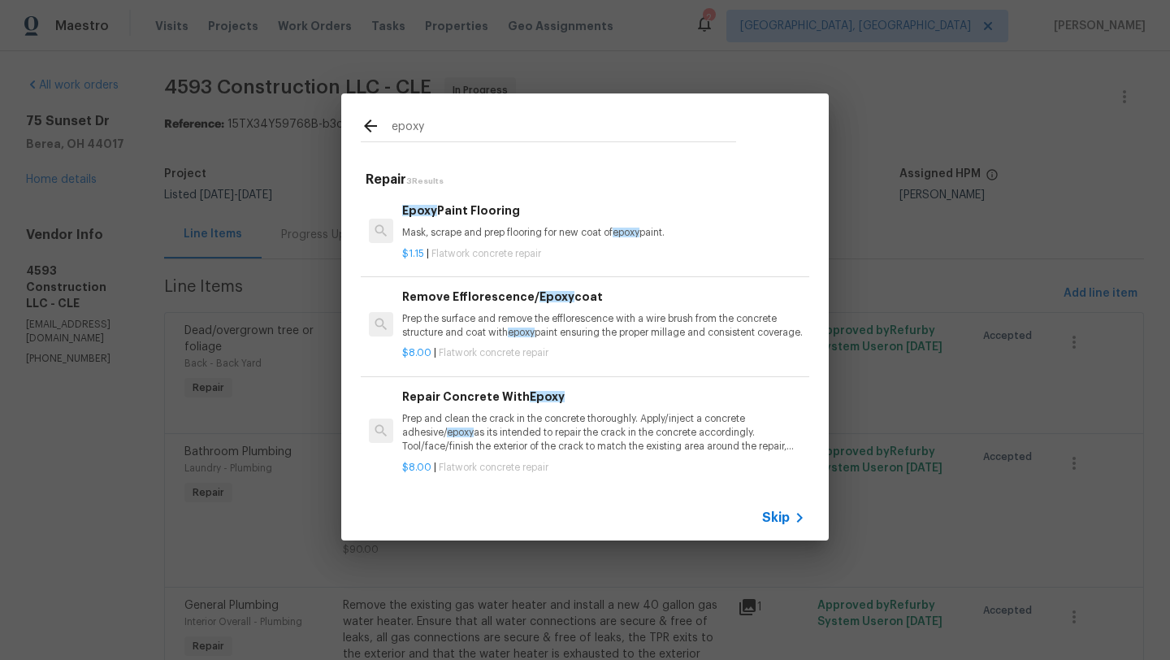
type input "epoxy"
click at [454, 241] on div "$1.15 | Flatwork concrete repair" at bounding box center [603, 251] width 403 height 20
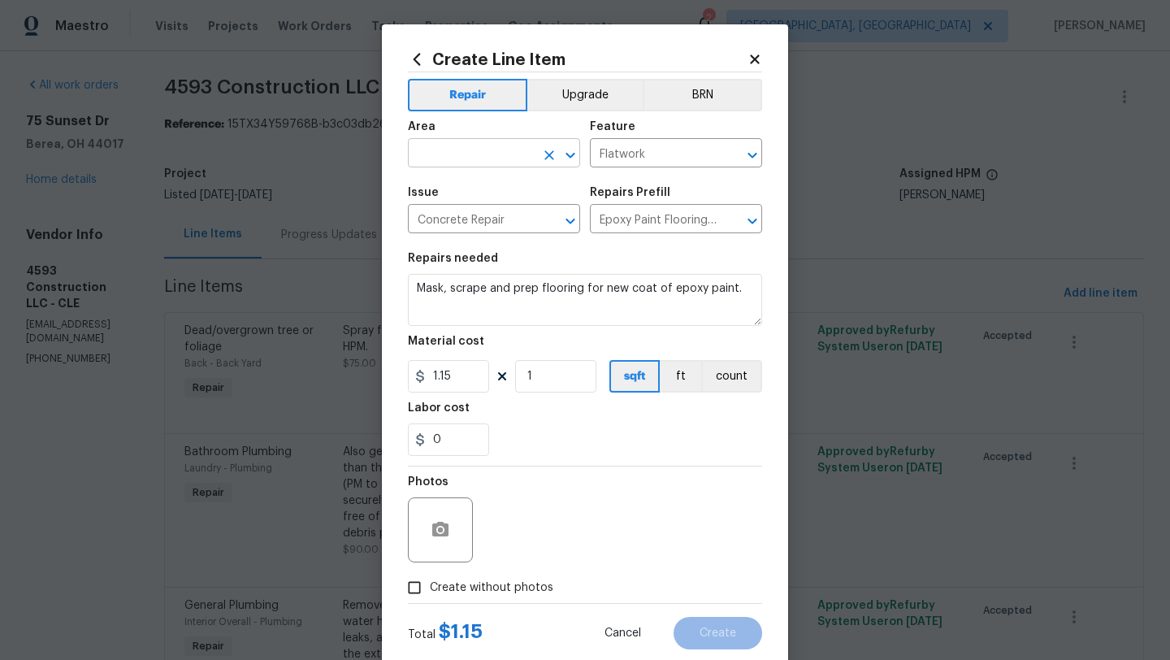
click at [461, 153] on input "text" at bounding box center [471, 154] width 127 height 25
click at [466, 206] on ul "Garage" at bounding box center [494, 191] width 172 height 40
click at [468, 199] on li "Garage" at bounding box center [494, 191] width 172 height 27
type input "Garage"
drag, startPoint x: 537, startPoint y: 371, endPoint x: 518, endPoint y: 374, distance: 19.7
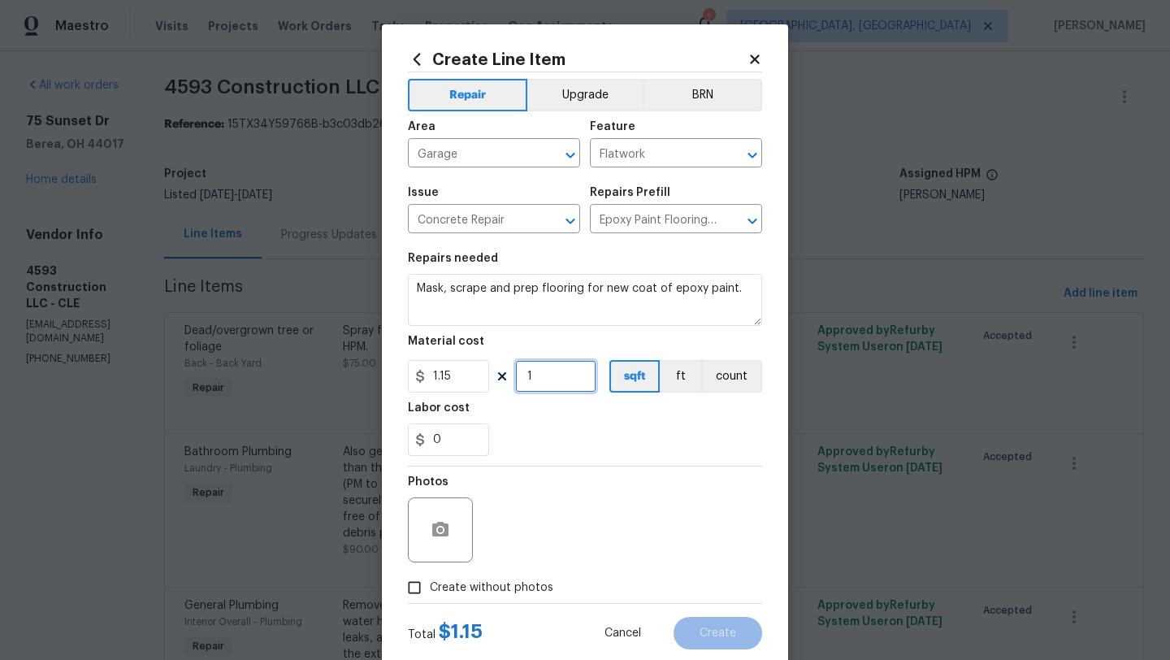
click at [518, 374] on input "1" at bounding box center [555, 376] width 81 height 33
type input "420"
click at [456, 380] on input "1.15" at bounding box center [448, 376] width 81 height 33
drag, startPoint x: 456, startPoint y: 380, endPoint x: 441, endPoint y: 380, distance: 14.6
click at [441, 380] on input "1.15" at bounding box center [448, 376] width 81 height 33
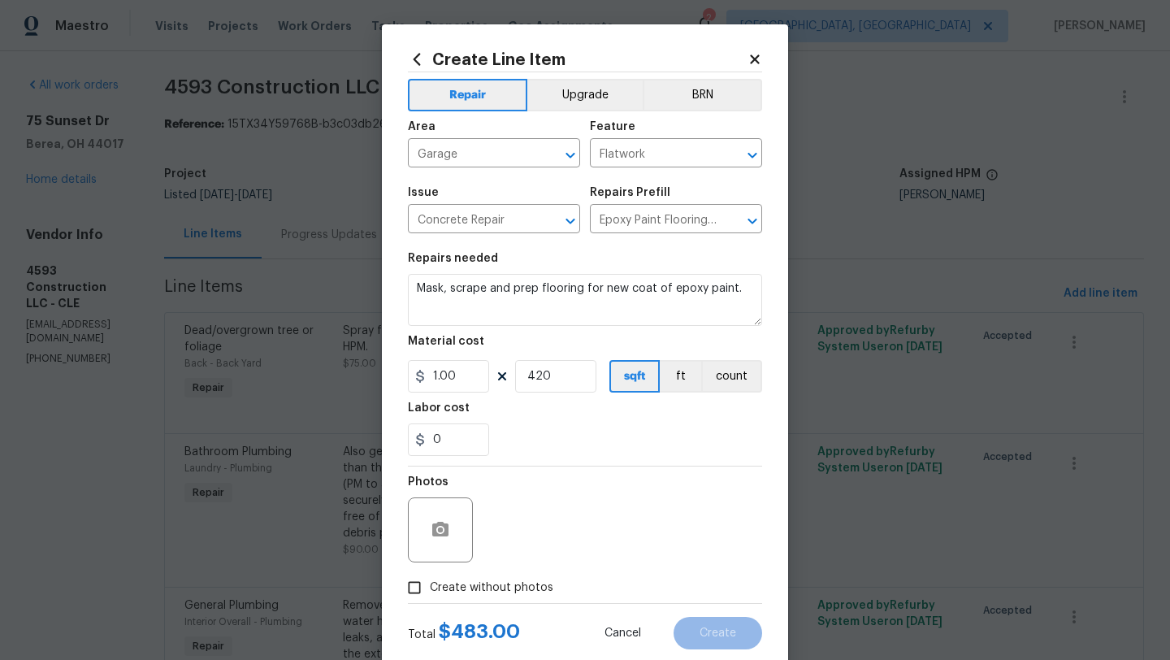
type input "1"
click at [595, 514] on div "Photos" at bounding box center [585, 519] width 354 height 106
click at [414, 591] on input "Create without photos" at bounding box center [414, 587] width 31 height 31
checkbox input "true"
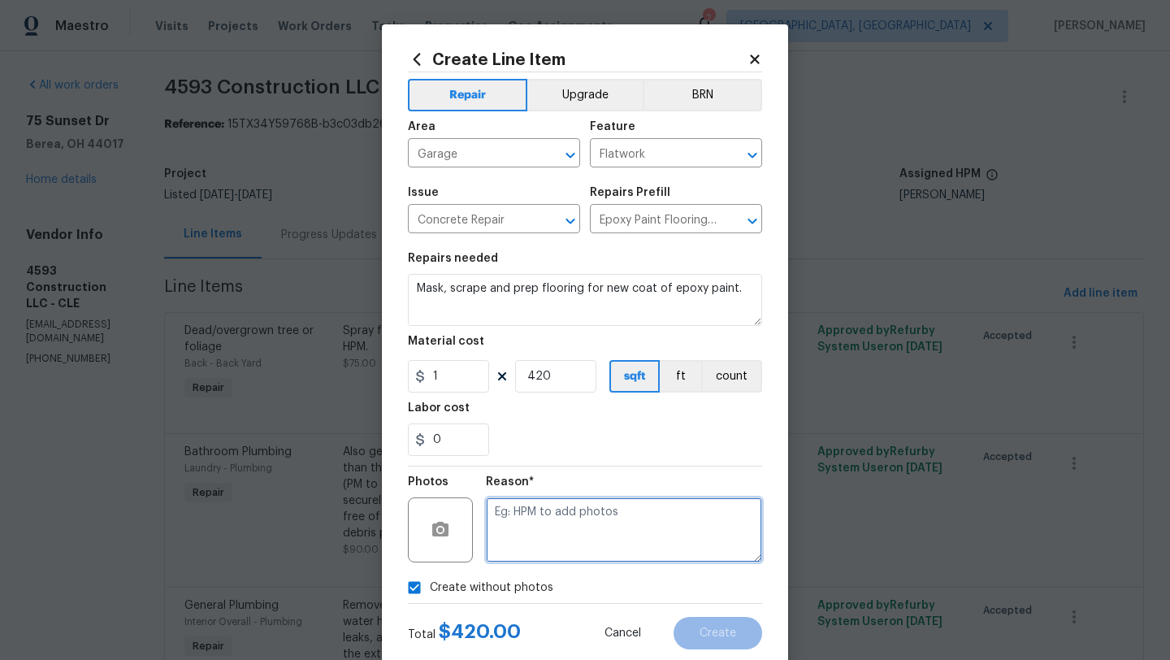
click at [534, 536] on textarea at bounding box center [624, 529] width 276 height 65
type textarea "desk"
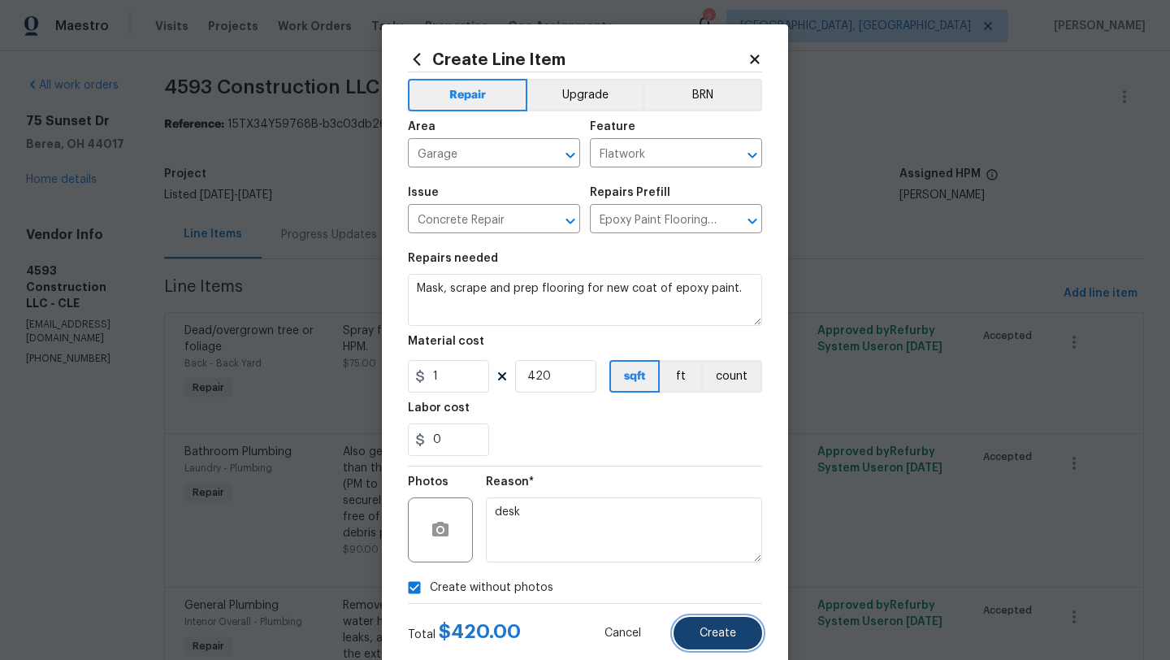
click at [708, 646] on button "Create" at bounding box center [718, 633] width 89 height 33
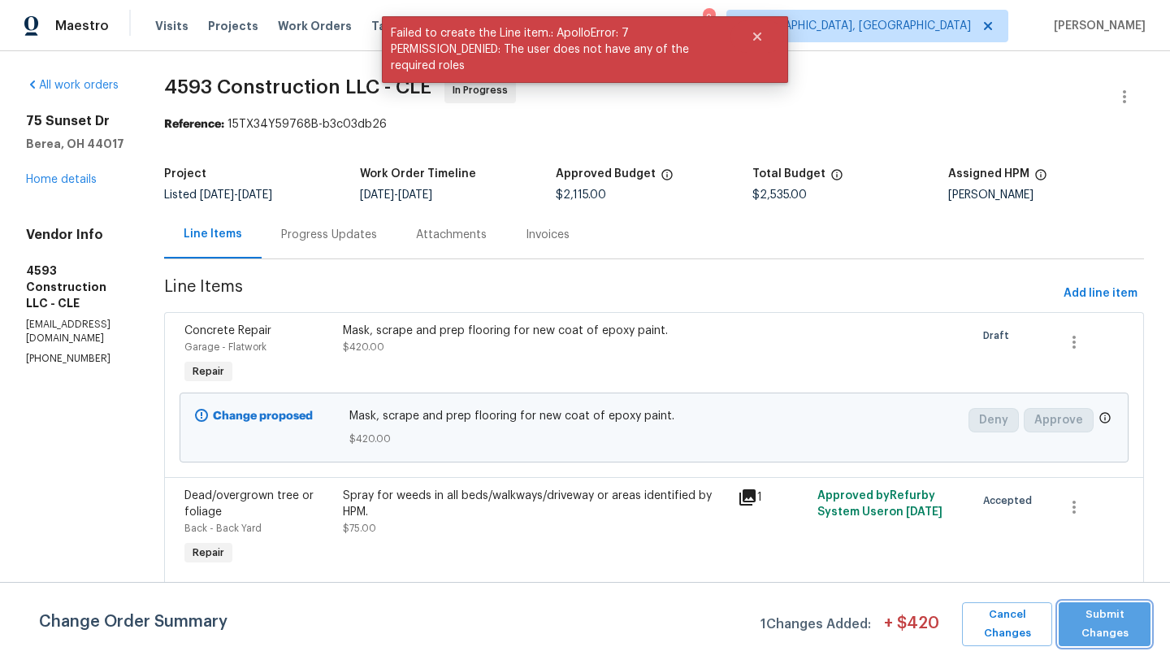
click at [1101, 625] on span "Submit Changes" at bounding box center [1105, 623] width 76 height 37
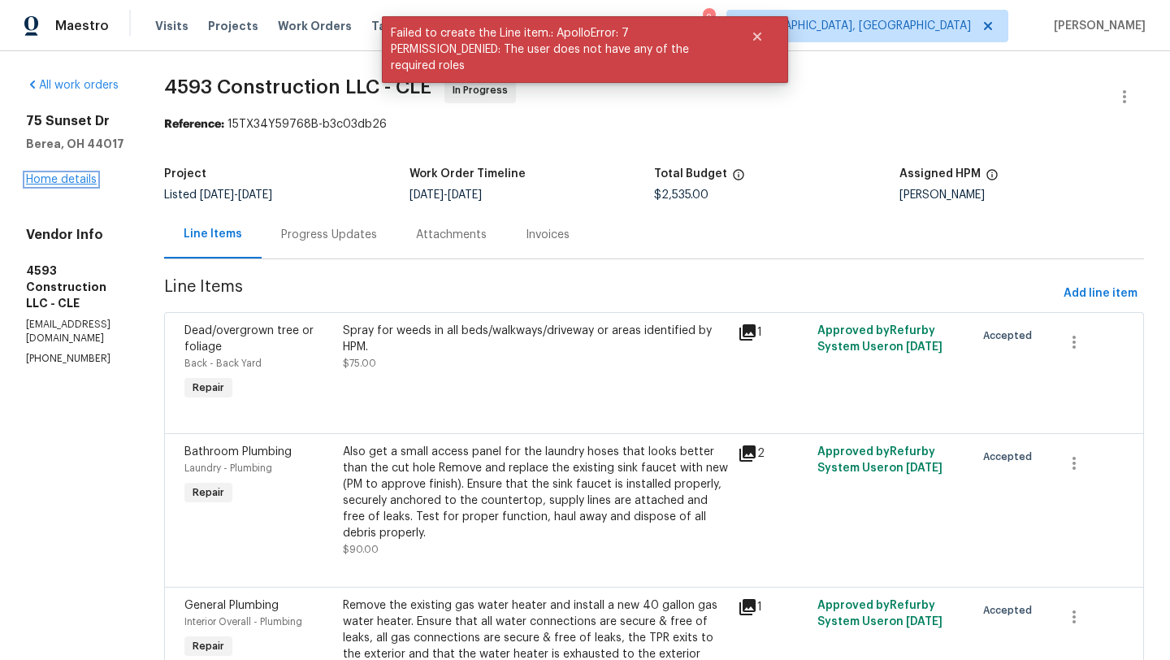
click at [72, 176] on link "Home details" at bounding box center [61, 179] width 71 height 11
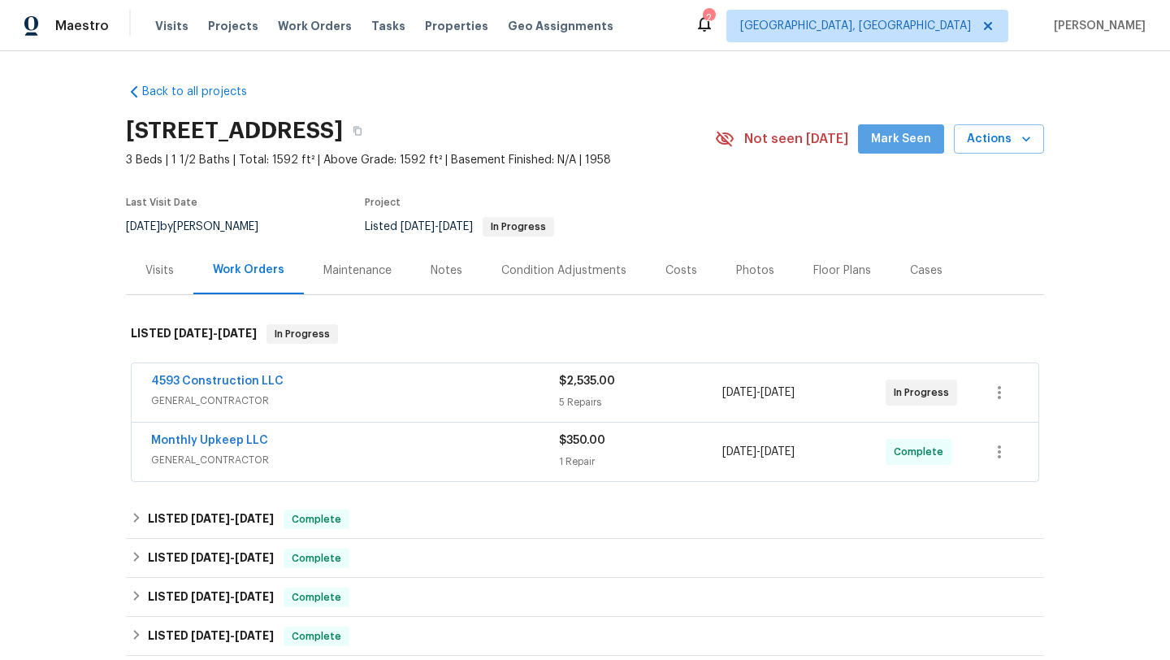
click at [900, 130] on span "Mark Seen" at bounding box center [901, 139] width 60 height 20
click at [437, 277] on div "Notes" at bounding box center [447, 270] width 32 height 16
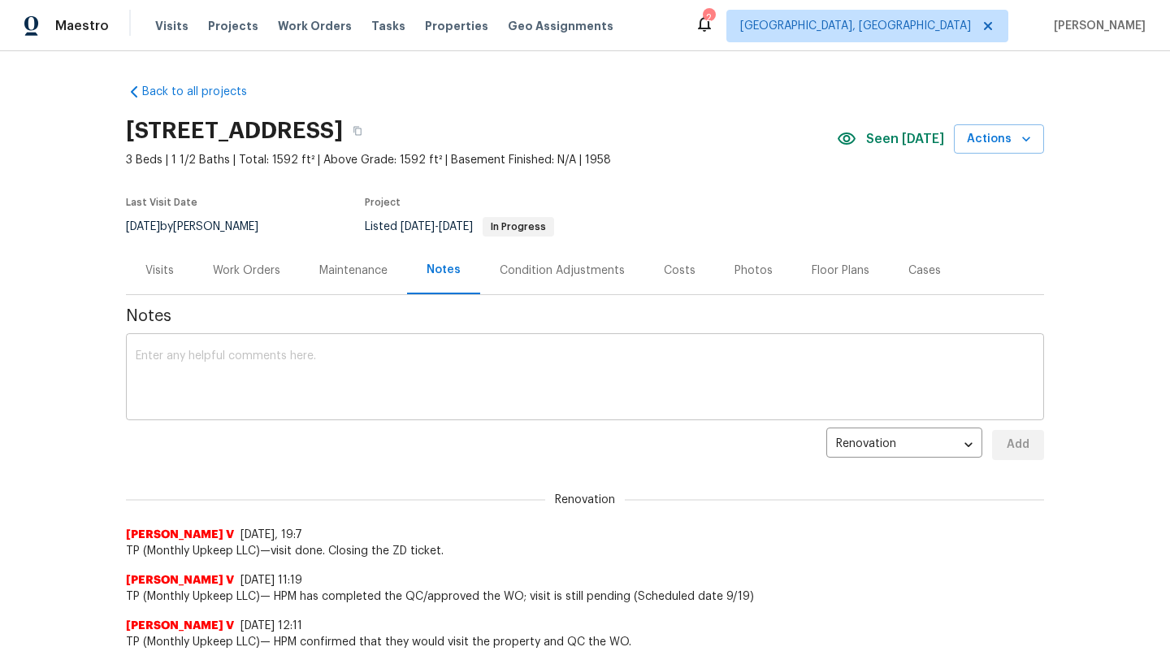
click at [297, 358] on textarea at bounding box center [585, 378] width 899 height 57
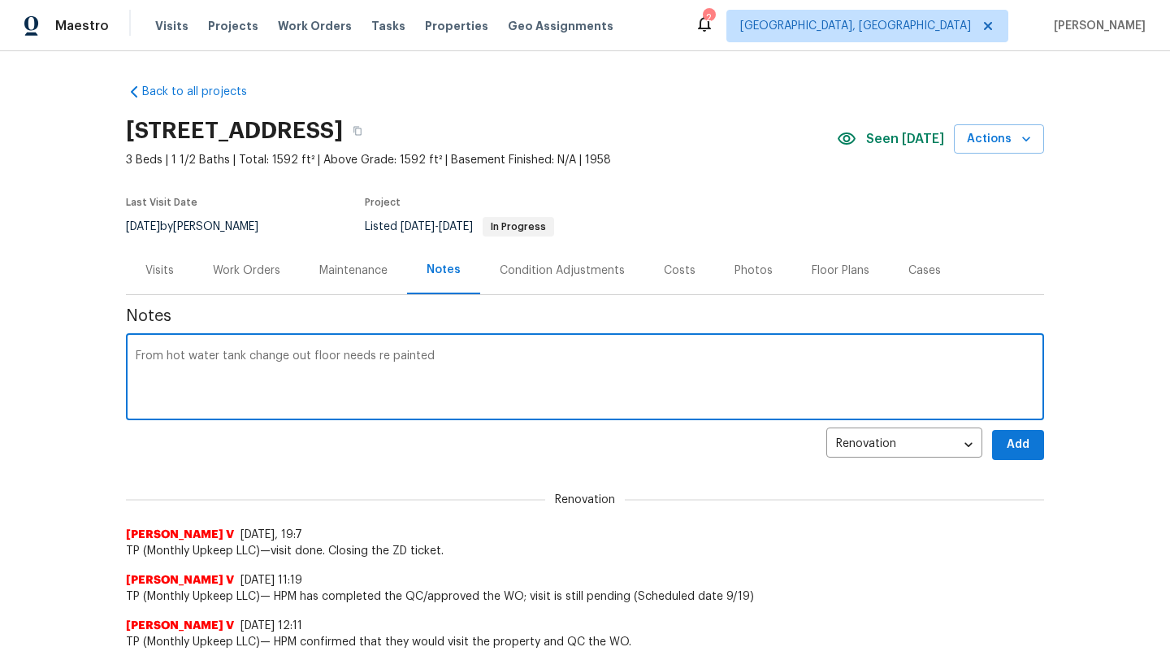
type textarea "From hot water tank change out floor needs re painted"
click at [1033, 445] on button "Add" at bounding box center [1018, 445] width 52 height 30
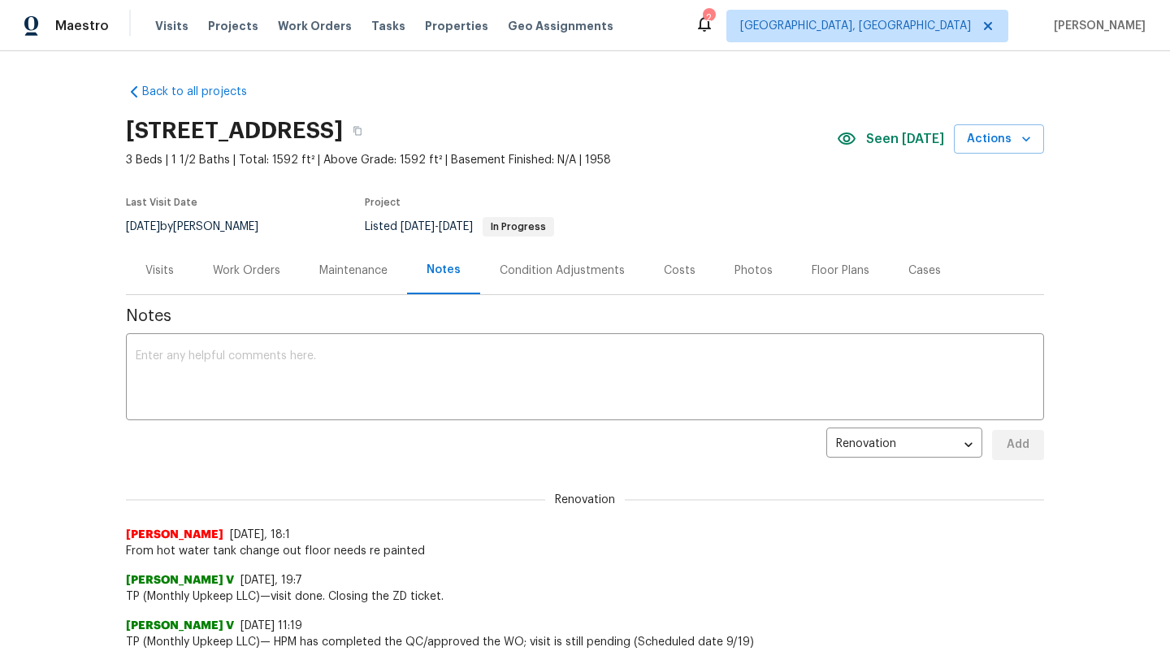
click at [234, 267] on div "Work Orders" at bounding box center [246, 270] width 67 height 16
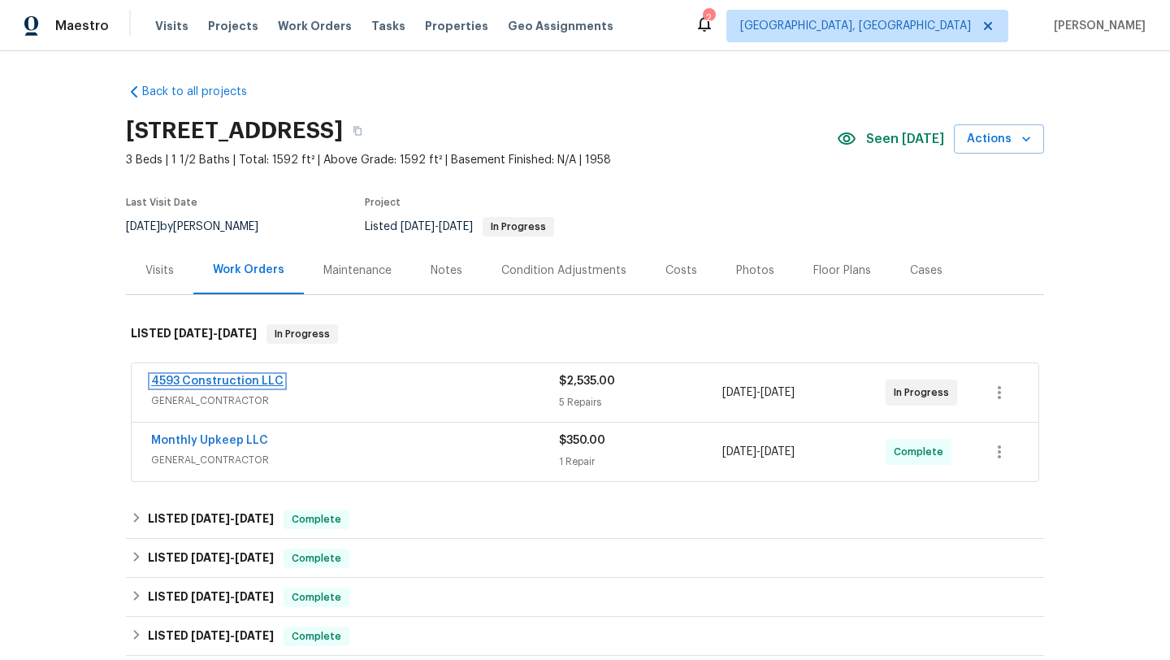
click at [236, 376] on link "4593 Construction LLC" at bounding box center [217, 380] width 132 height 11
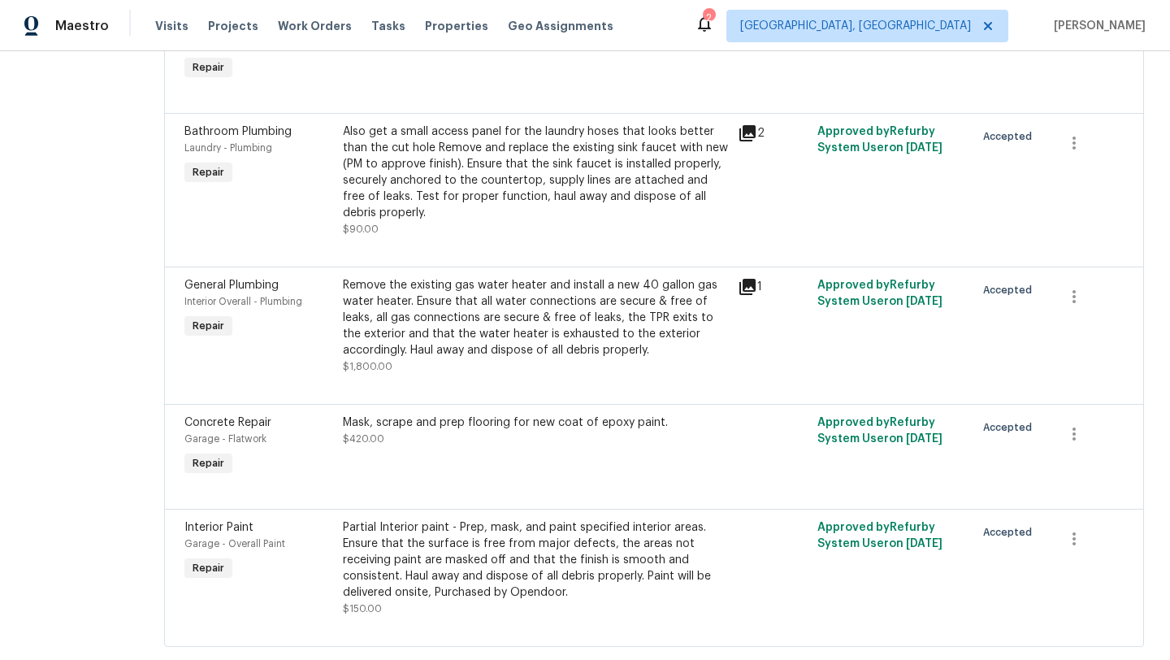
scroll to position [354, 0]
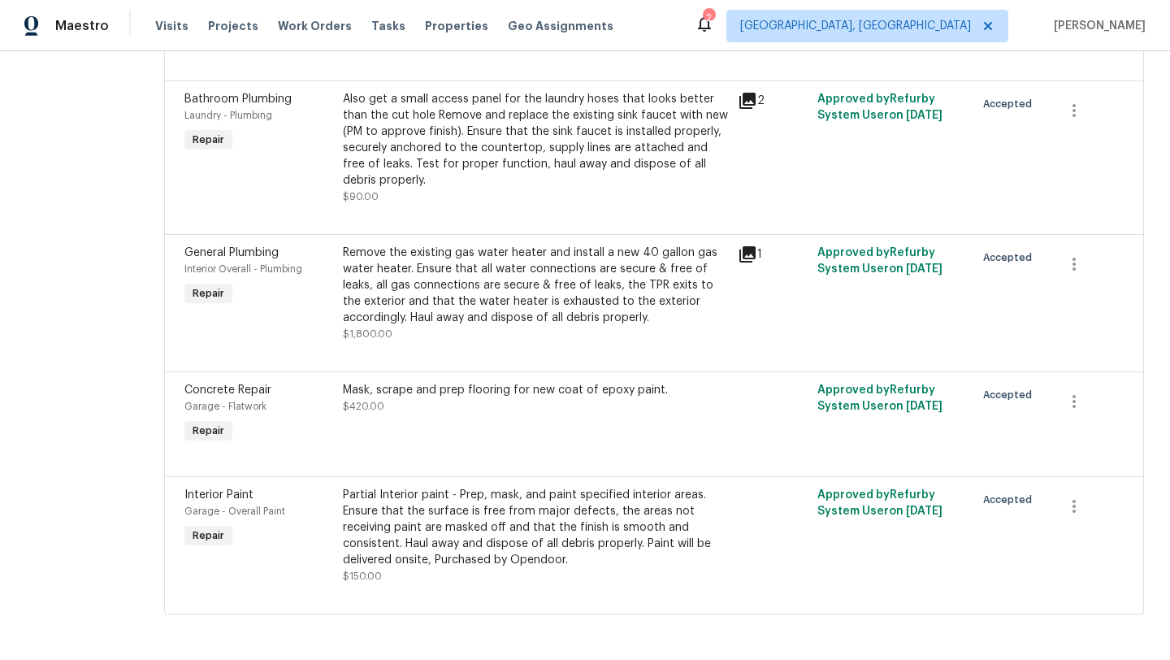
click at [466, 391] on div "Mask, scrape and prep flooring for new coat of epoxy paint." at bounding box center [536, 390] width 386 height 16
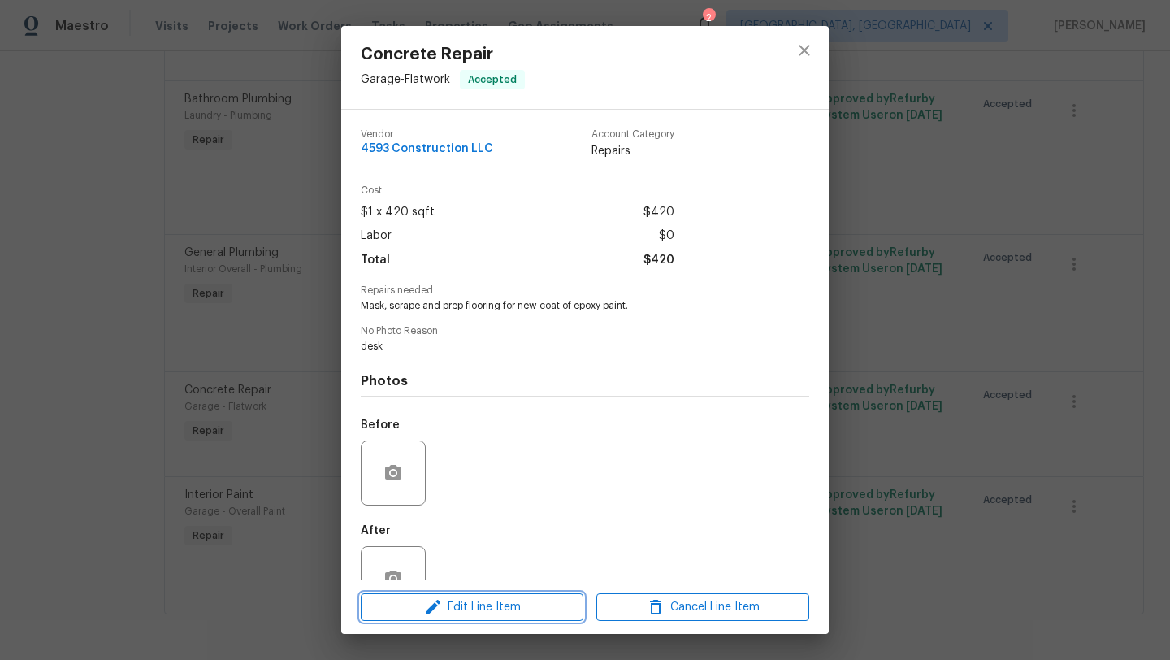
click at [422, 618] on button "Edit Line Item" at bounding box center [472, 607] width 223 height 28
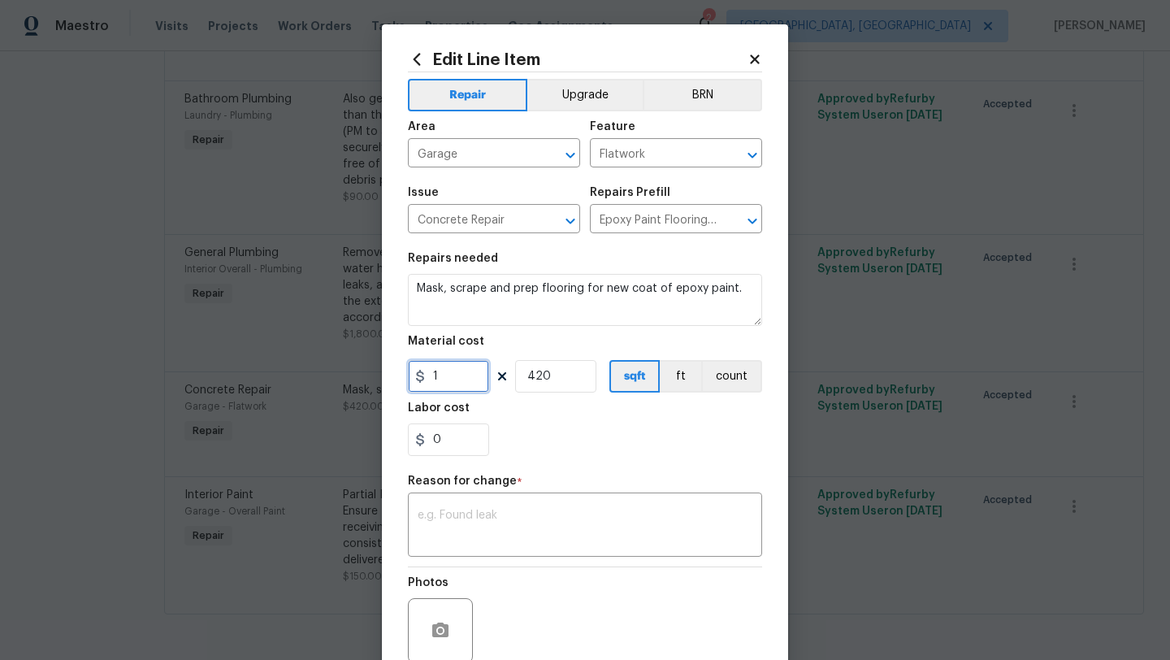
drag, startPoint x: 464, startPoint y: 381, endPoint x: 417, endPoint y: 370, distance: 48.5
click at [417, 371] on div "1" at bounding box center [448, 376] width 81 height 33
drag, startPoint x: 459, startPoint y: 389, endPoint x: 397, endPoint y: 380, distance: 63.2
click at [397, 380] on div "Edit Line Item Repair Upgrade BRN Area Garage ​ Feature Flatwork ​ Issue Concre…" at bounding box center [585, 400] width 406 height 752
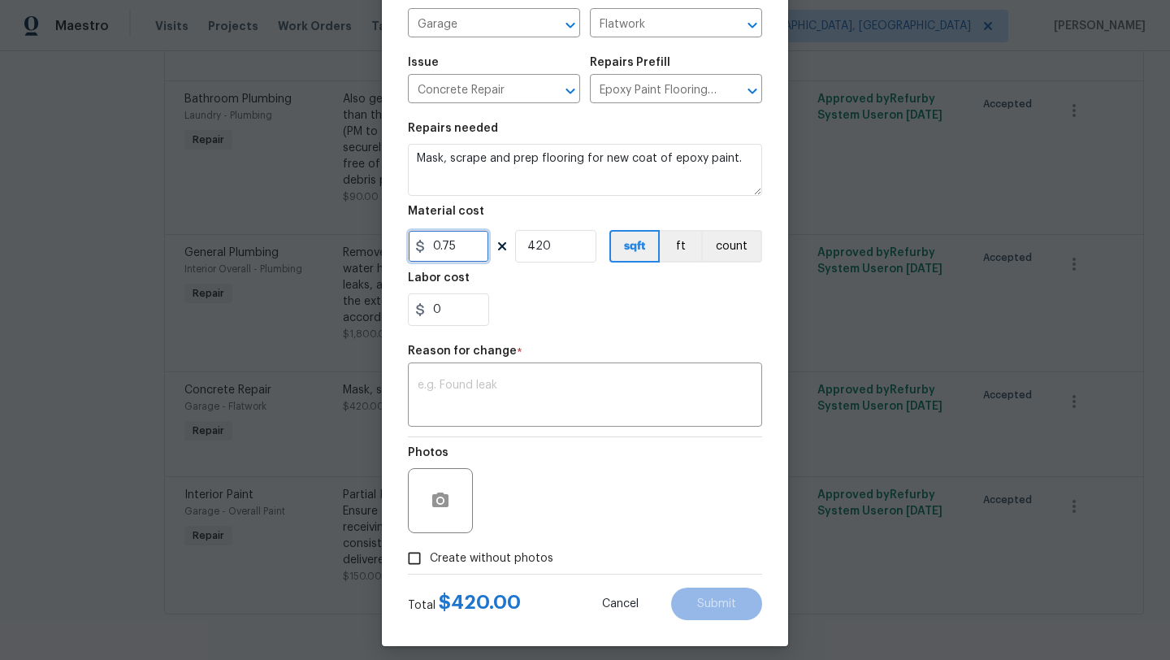
scroll to position [132, 0]
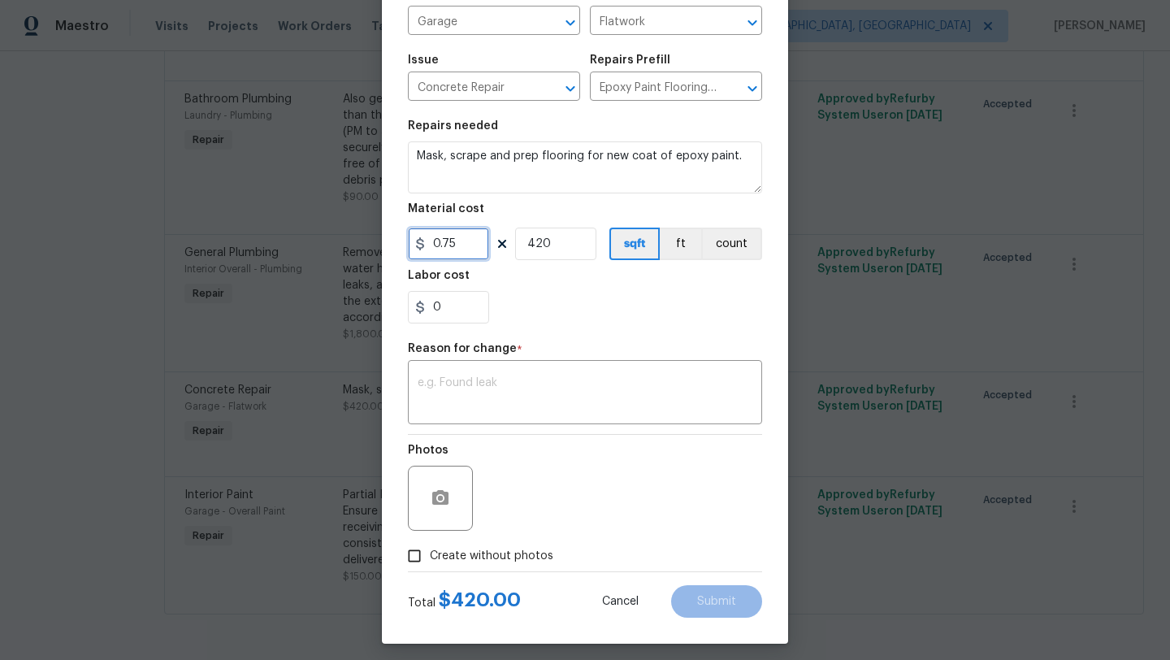
type input "0.75"
click at [529, 433] on div "Repair Upgrade BRN Area Garage ​ Feature Flatwork ​ Issue Concrete Repair ​ Rep…" at bounding box center [585, 255] width 354 height 631
click at [414, 560] on input "Create without photos" at bounding box center [414, 555] width 31 height 31
checkbox input "true"
click at [565, 415] on div "x ​" at bounding box center [585, 394] width 354 height 60
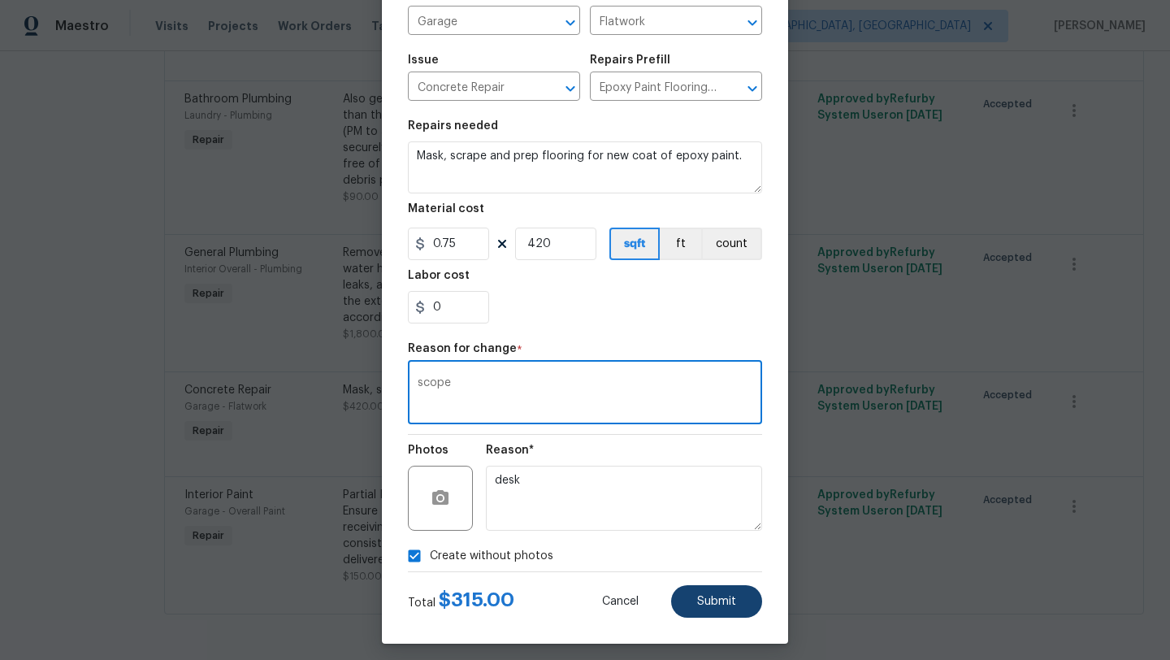
type textarea "scope"
click at [722, 599] on span "Submit" at bounding box center [716, 602] width 39 height 12
type input "1"
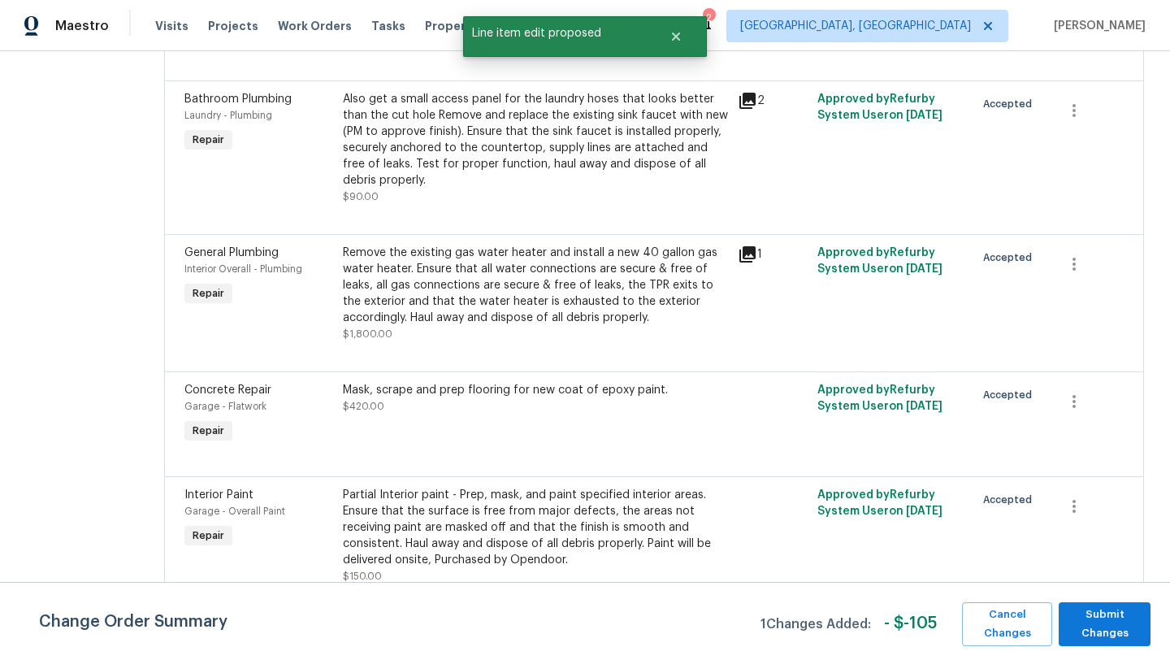
scroll to position [0, 0]
click at [1115, 624] on span "Submit Changes" at bounding box center [1105, 623] width 76 height 37
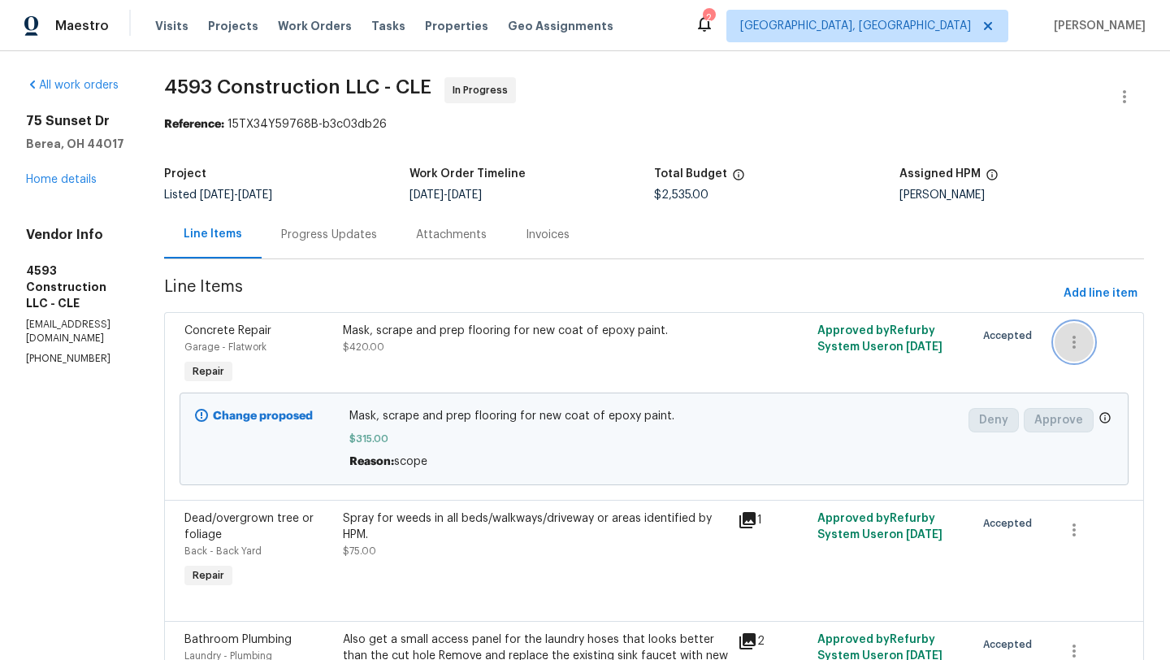
click at [1075, 347] on icon "button" at bounding box center [1075, 342] width 20 height 20
click at [1074, 346] on li "Cancel" at bounding box center [1089, 342] width 63 height 27
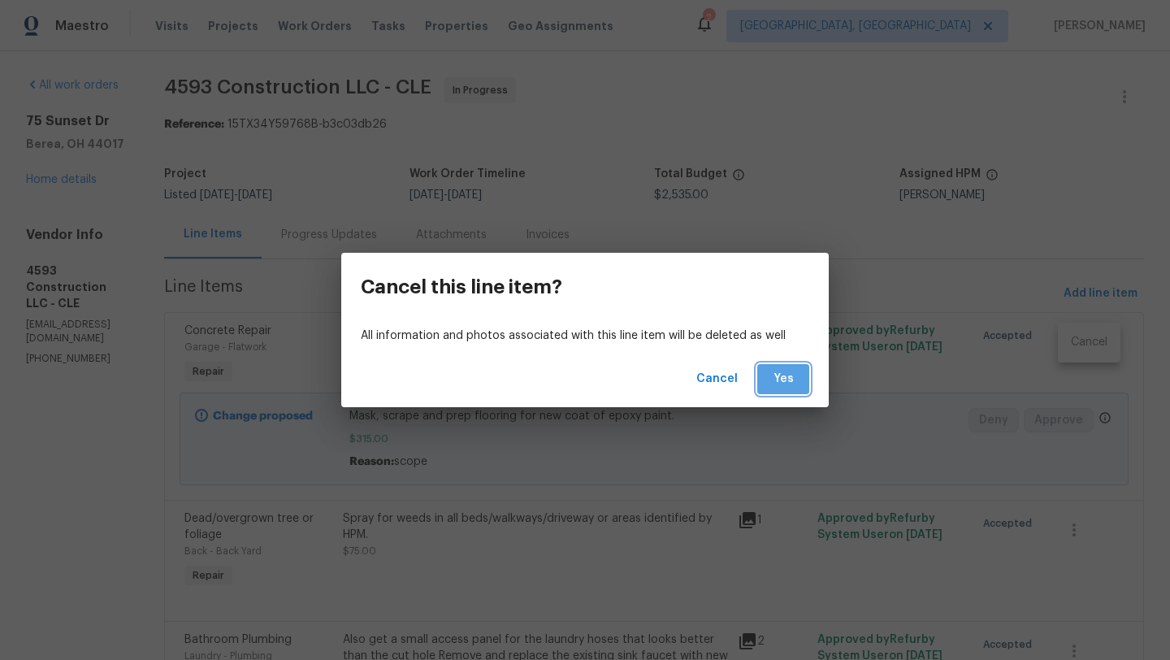
click at [796, 379] on button "Yes" at bounding box center [783, 379] width 52 height 30
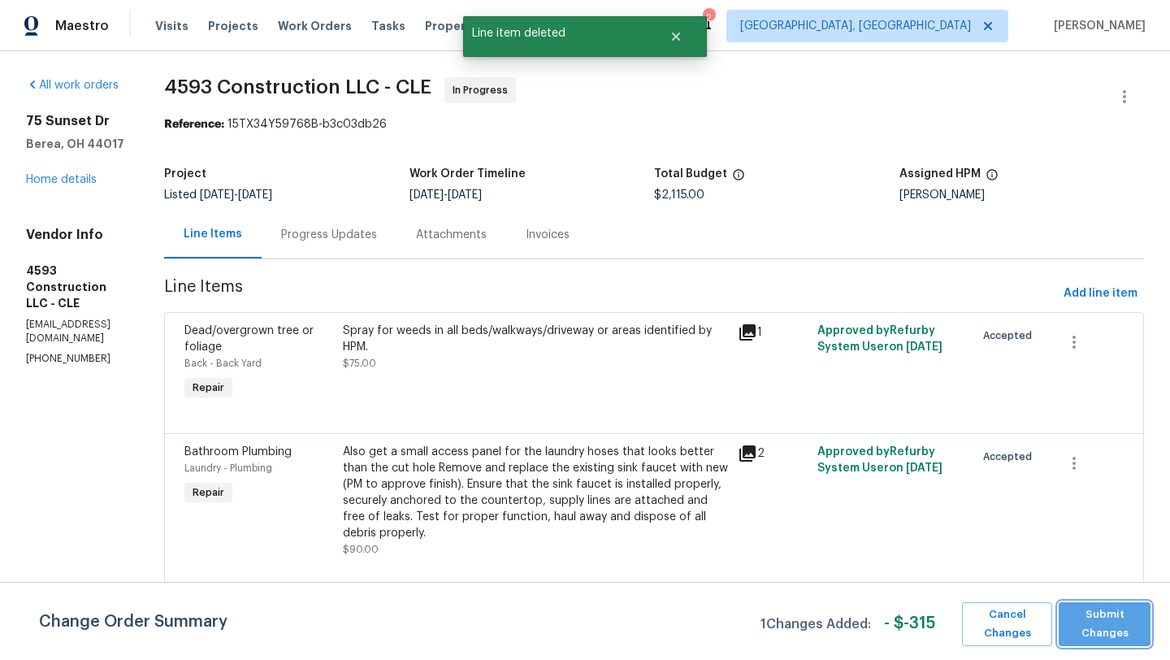
click at [1130, 610] on span "Submit Changes" at bounding box center [1105, 623] width 76 height 37
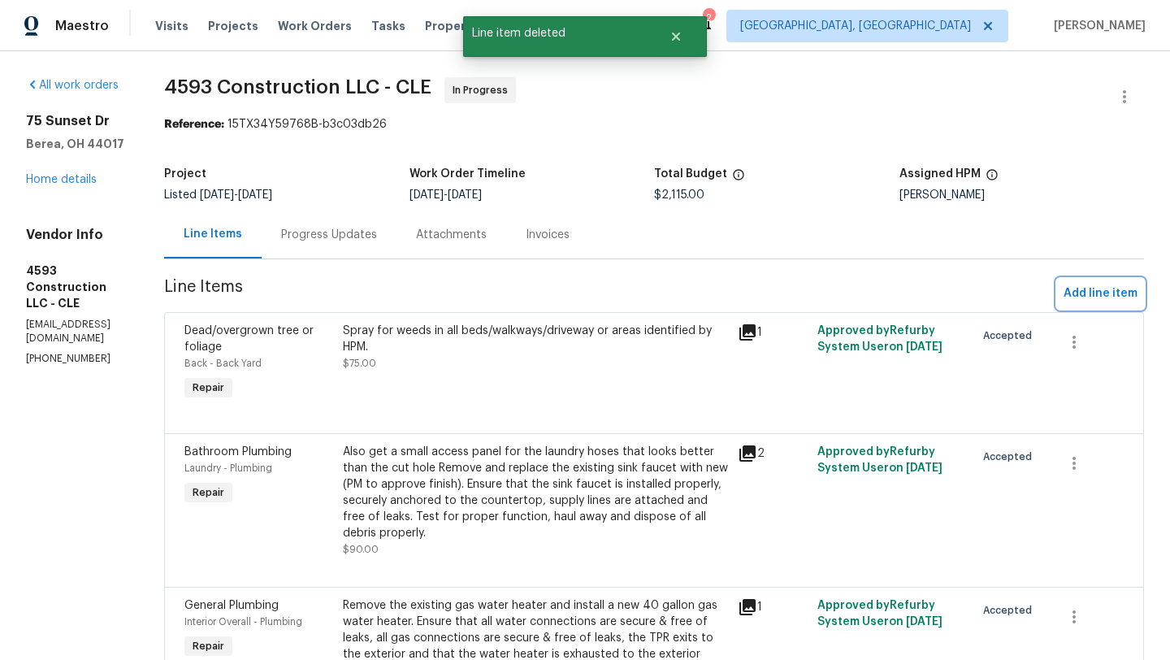
click at [1091, 294] on span "Add line item" at bounding box center [1101, 294] width 74 height 20
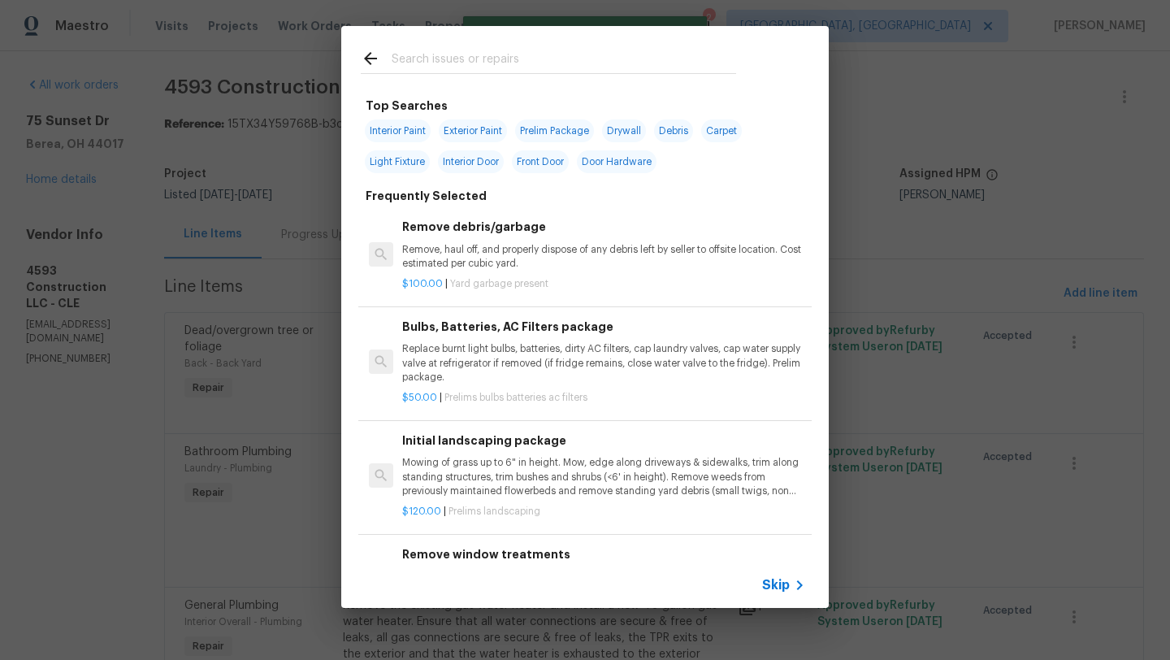
click at [501, 60] on input "text" at bounding box center [564, 61] width 345 height 24
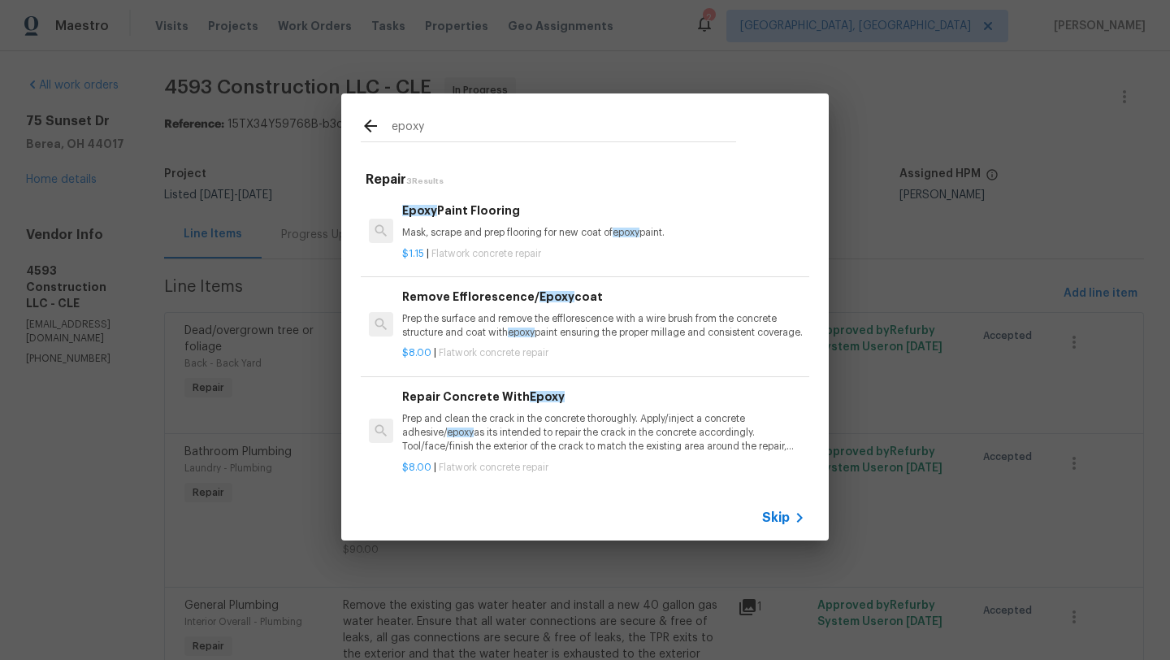
type input "epoxy"
click at [493, 241] on div "$1.15 | Flatwork concrete repair" at bounding box center [603, 251] width 403 height 20
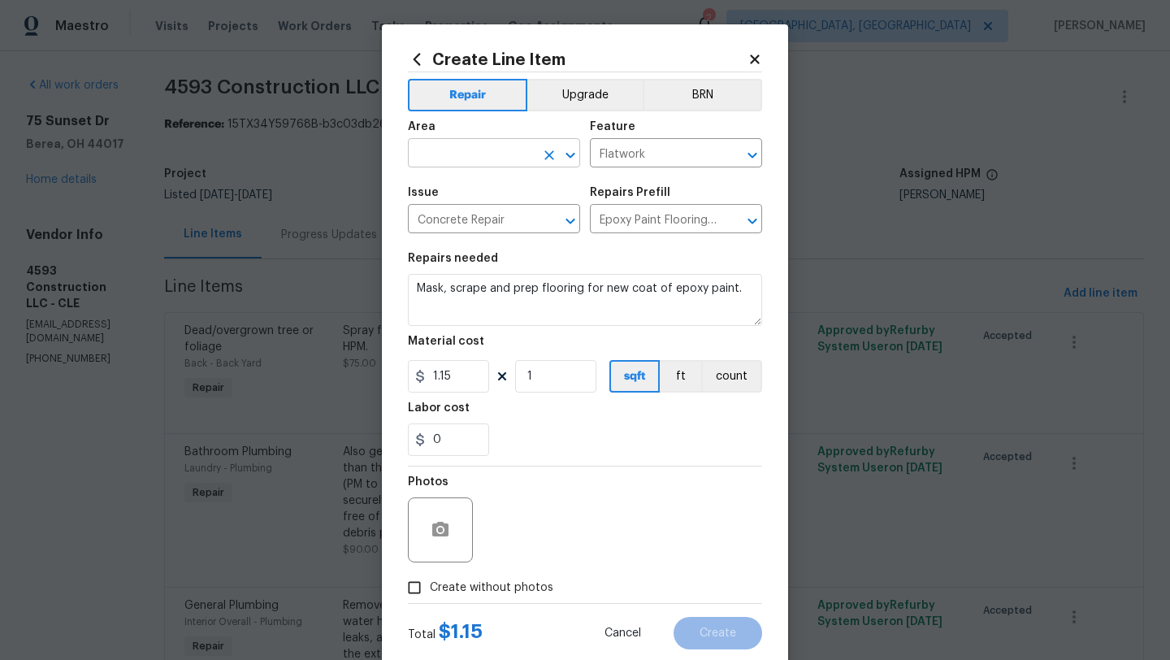
click at [476, 153] on input "text" at bounding box center [471, 154] width 127 height 25
click at [495, 193] on li "Garage" at bounding box center [494, 191] width 172 height 27
type input "Garage"
drag, startPoint x: 459, startPoint y: 386, endPoint x: 395, endPoint y: 379, distance: 64.6
click at [395, 379] on div "Create Line Item Repair Upgrade BRN Area Garage ​ Feature Flatwork ​ Issue Conc…" at bounding box center [585, 349] width 406 height 651
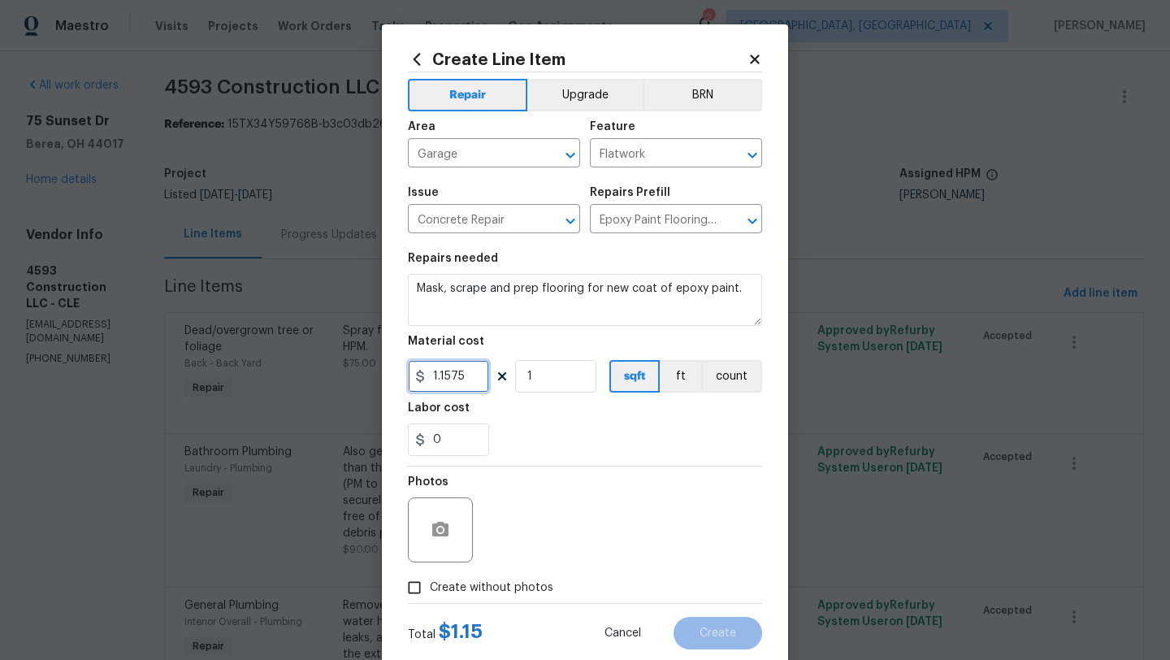
drag, startPoint x: 480, startPoint y: 377, endPoint x: 337, endPoint y: 373, distance: 143.1
click at [337, 373] on div "Create Line Item Repair Upgrade BRN Area Garage ​ Feature Flatwork ​ Issue Conc…" at bounding box center [585, 330] width 1170 height 660
type input "0.75"
drag, startPoint x: 540, startPoint y: 376, endPoint x: 472, endPoint y: 376, distance: 67.5
click at [472, 377] on div "0.75 1 sqft ft count" at bounding box center [585, 376] width 354 height 33
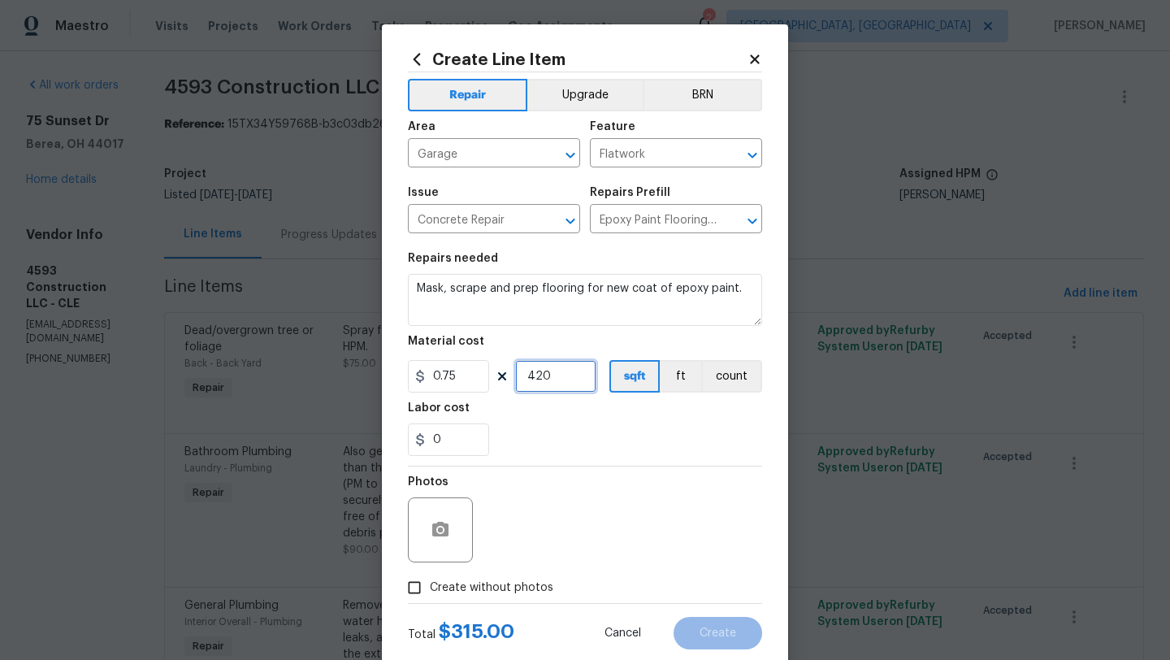
type input "420"
click at [415, 586] on input "Create without photos" at bounding box center [414, 587] width 31 height 31
checkbox input "true"
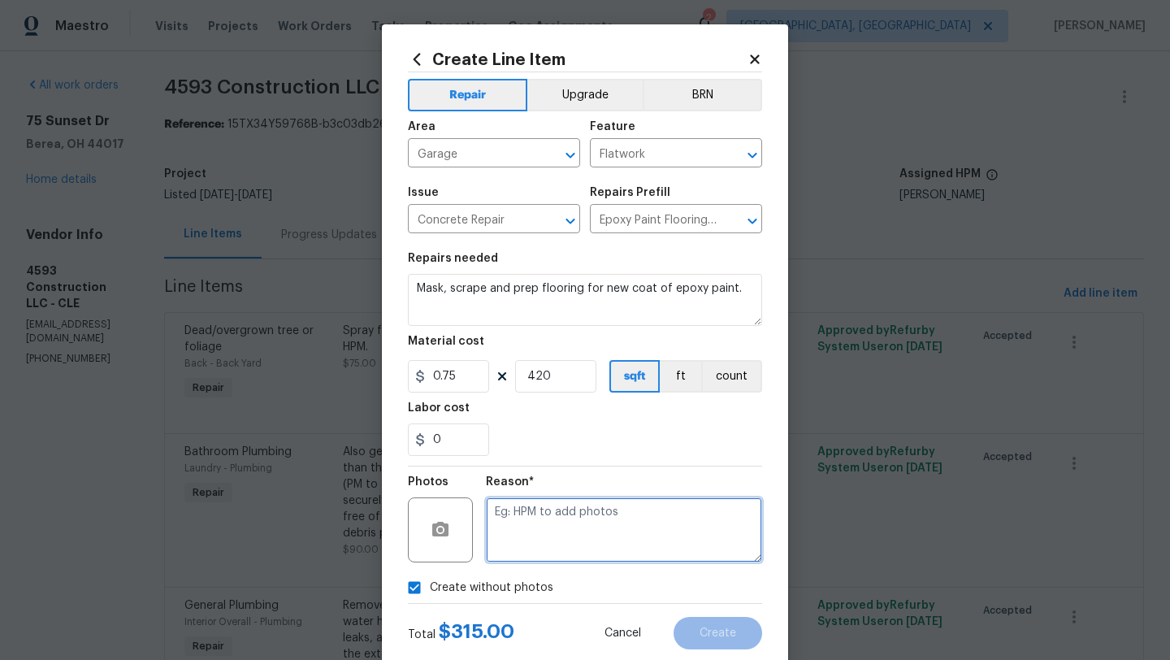
click at [565, 520] on textarea at bounding box center [624, 529] width 276 height 65
type textarea "desk"
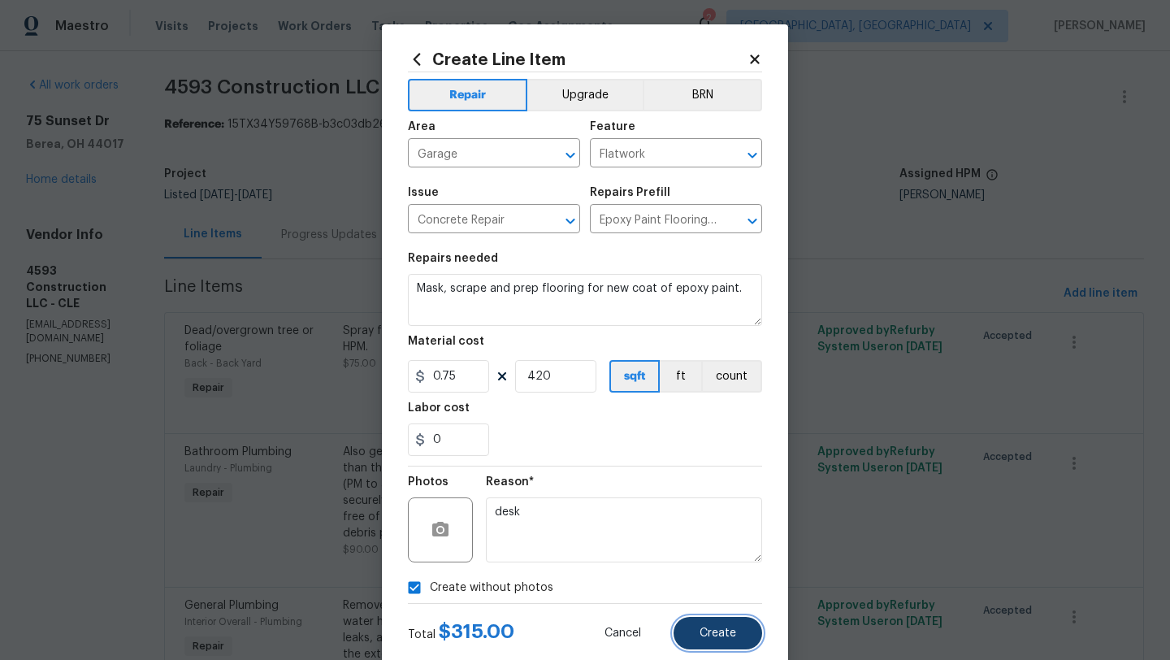
click at [728, 637] on span "Create" at bounding box center [718, 633] width 37 height 12
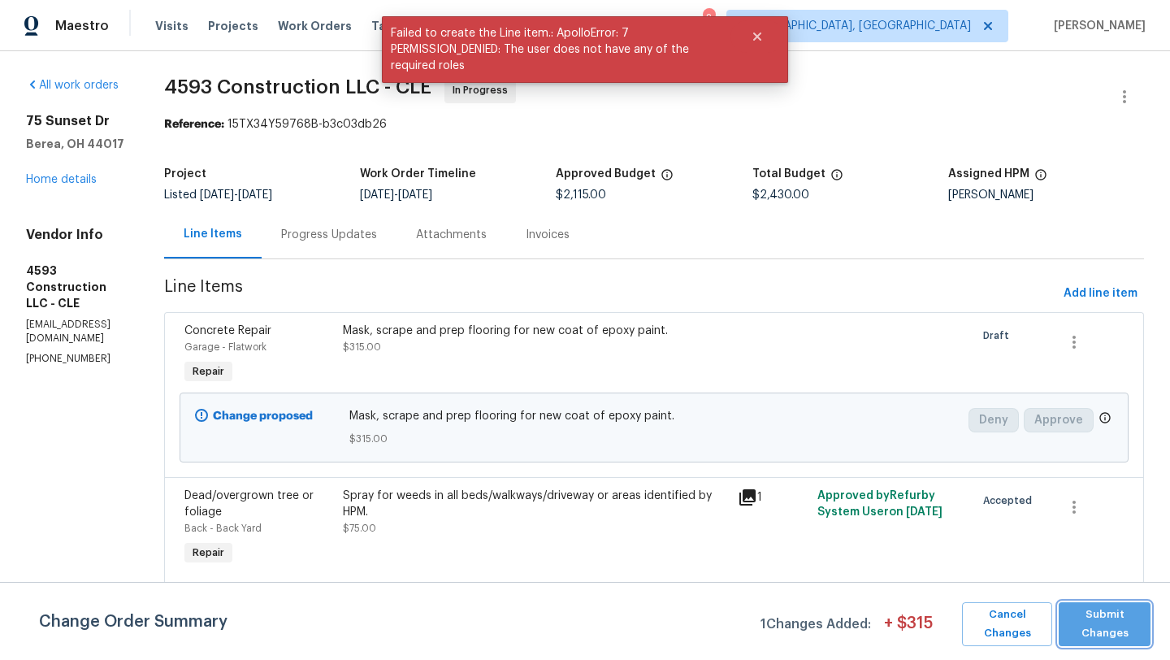
click at [1087, 629] on span "Submit Changes" at bounding box center [1105, 623] width 76 height 37
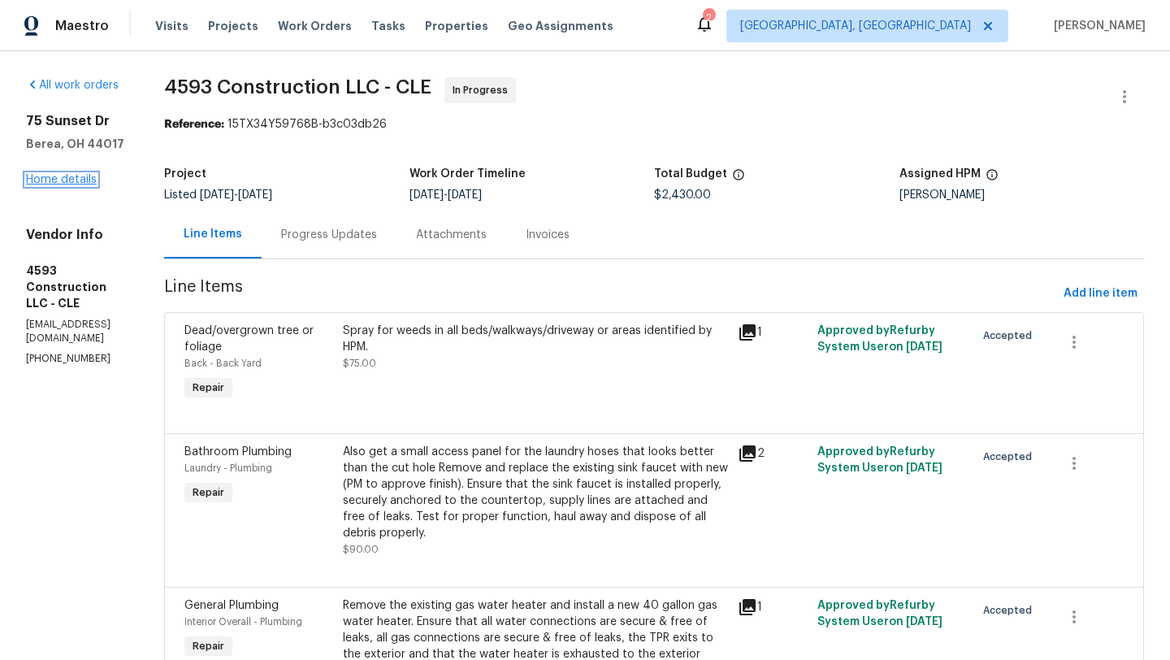
click at [65, 182] on link "Home details" at bounding box center [61, 179] width 71 height 11
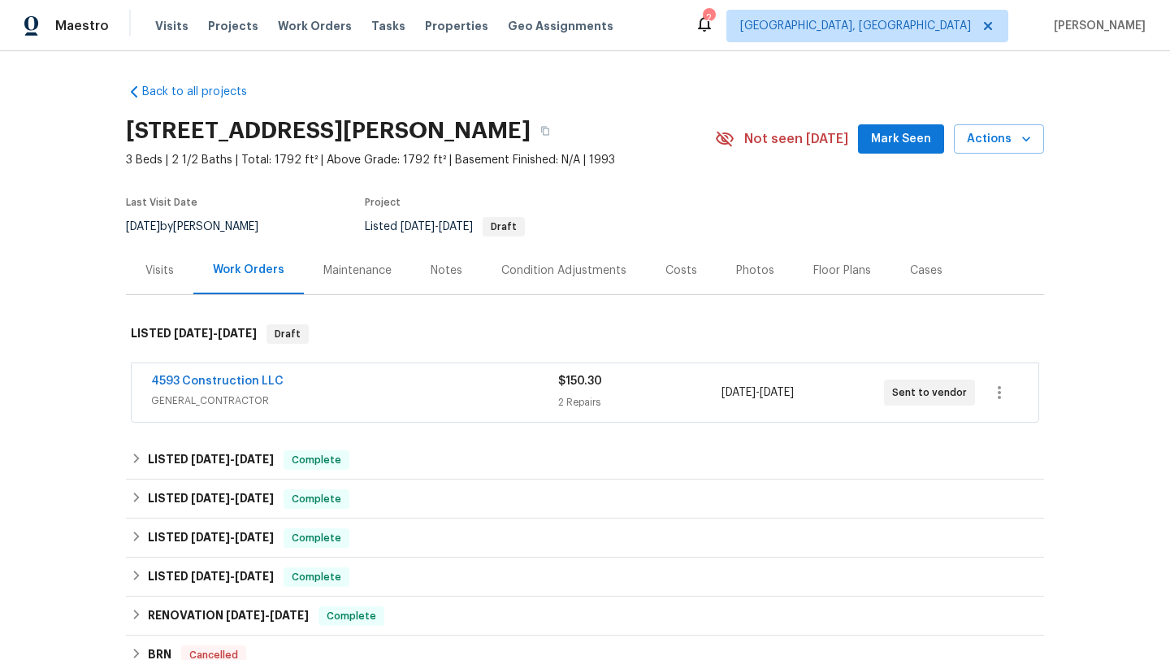
click at [876, 137] on button "Mark Seen" at bounding box center [901, 139] width 86 height 30
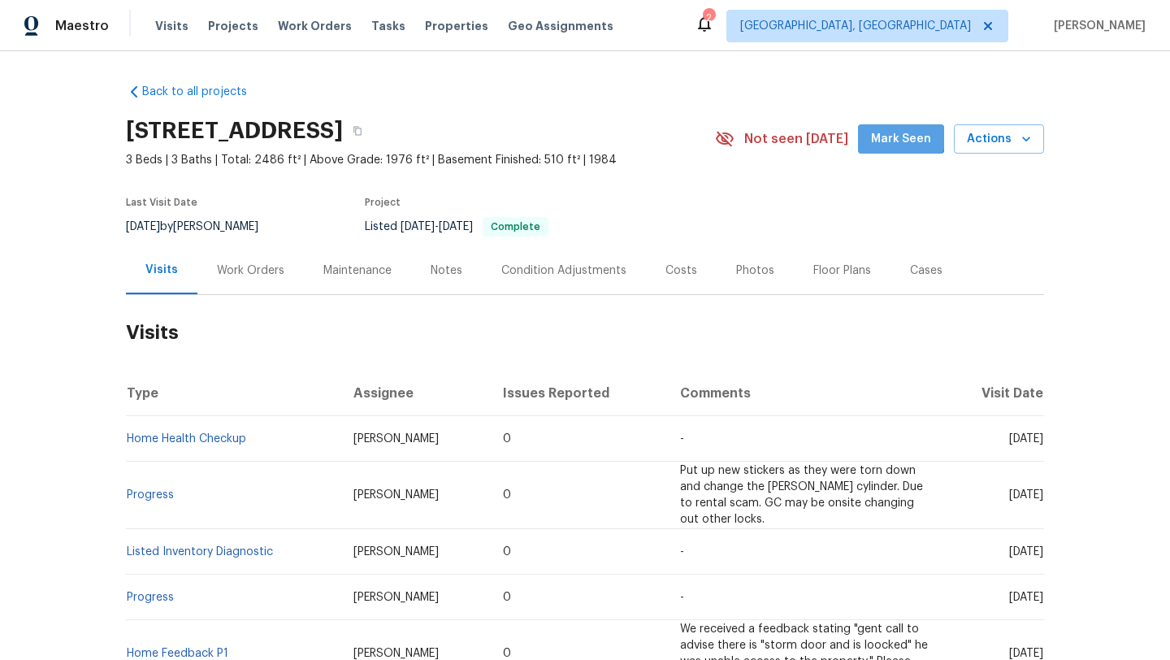
click at [898, 130] on span "Mark Seen" at bounding box center [901, 139] width 60 height 20
click at [238, 268] on div "Work Orders" at bounding box center [250, 270] width 67 height 16
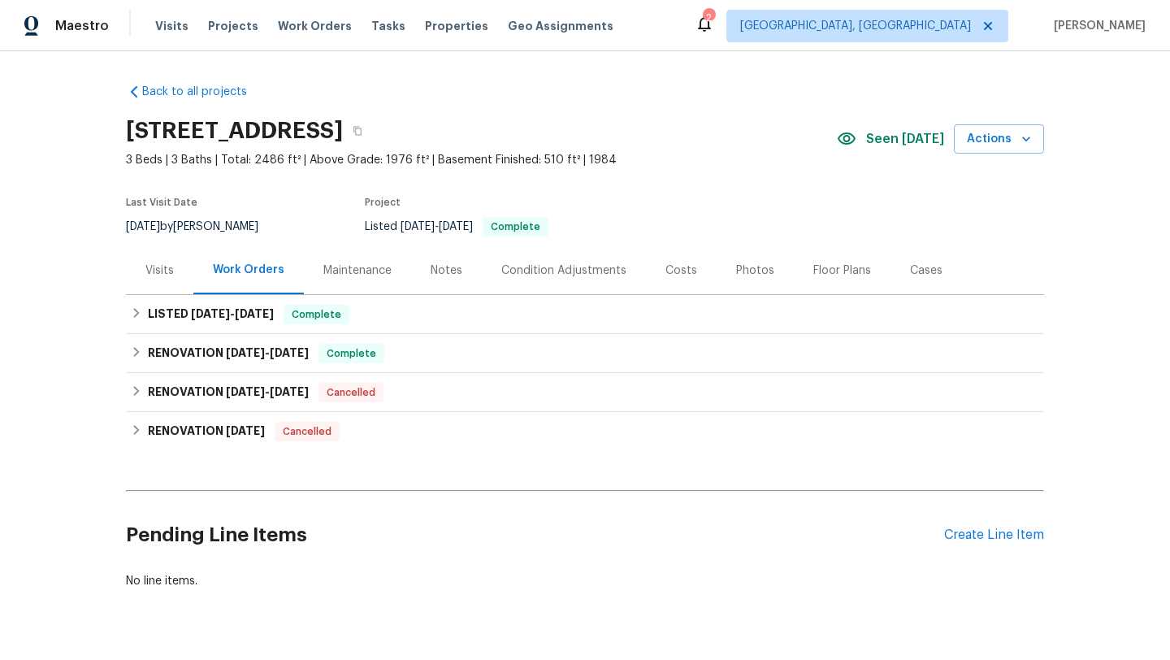
click at [165, 268] on div "Visits" at bounding box center [159, 270] width 28 height 16
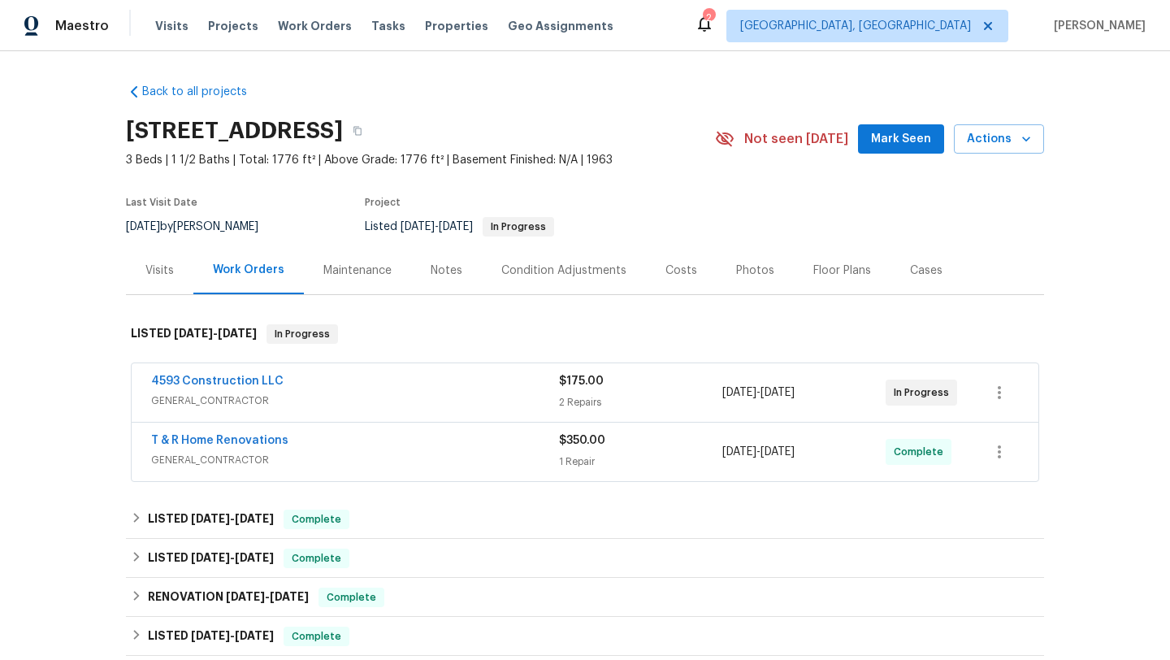
click at [898, 132] on span "Mark Seen" at bounding box center [901, 139] width 60 height 20
